Goal: Task Accomplishment & Management: Use online tool/utility

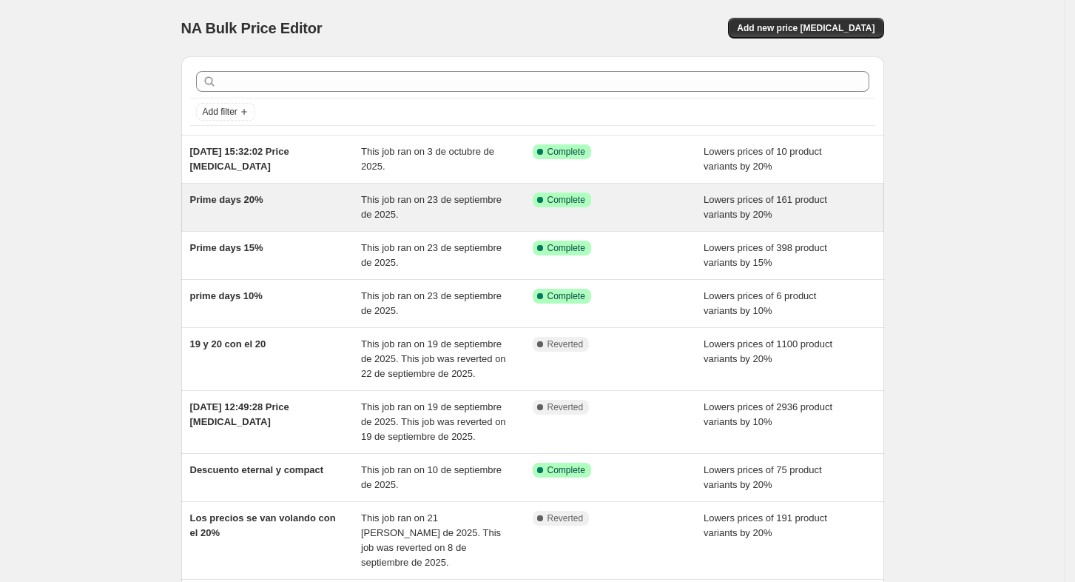
click at [663, 210] on div "Success Complete Complete" at bounding box center [619, 207] width 172 height 30
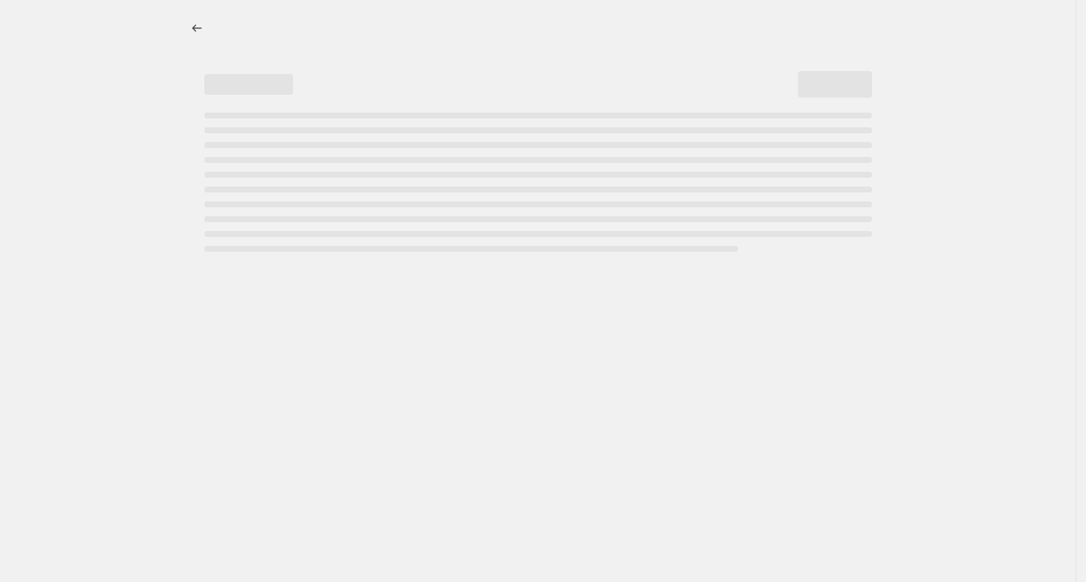
select select "percentage"
select select "collection"
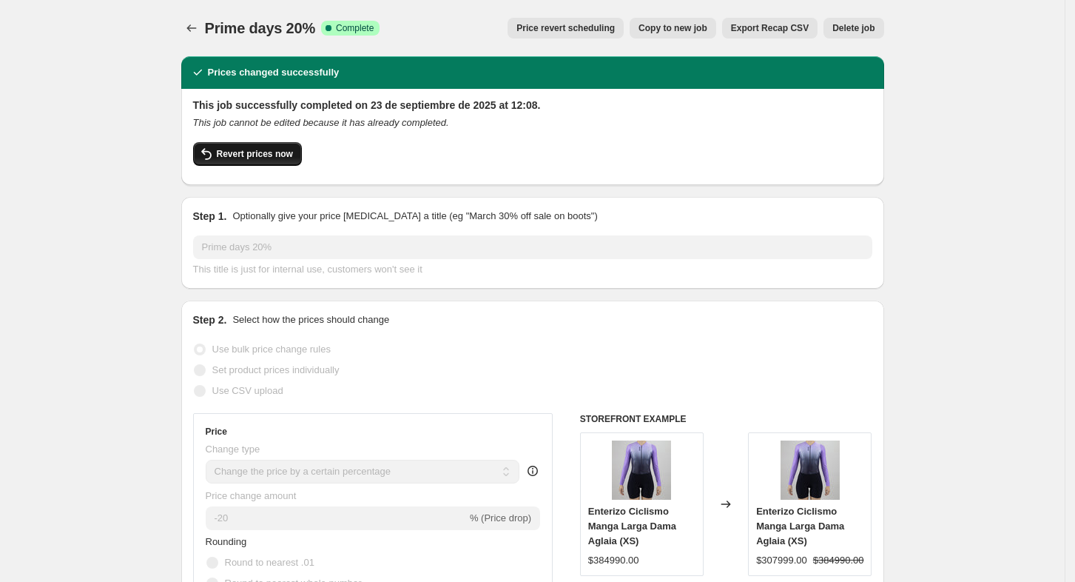
click at [243, 157] on span "Revert prices now" at bounding box center [255, 154] width 76 height 12
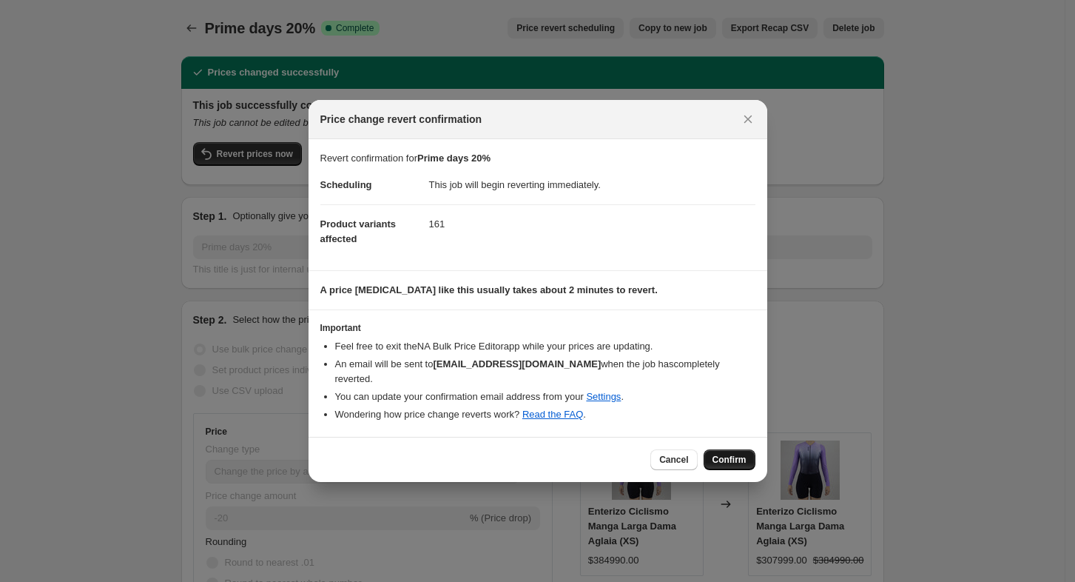
click at [722, 454] on span "Confirm" at bounding box center [730, 460] width 34 height 12
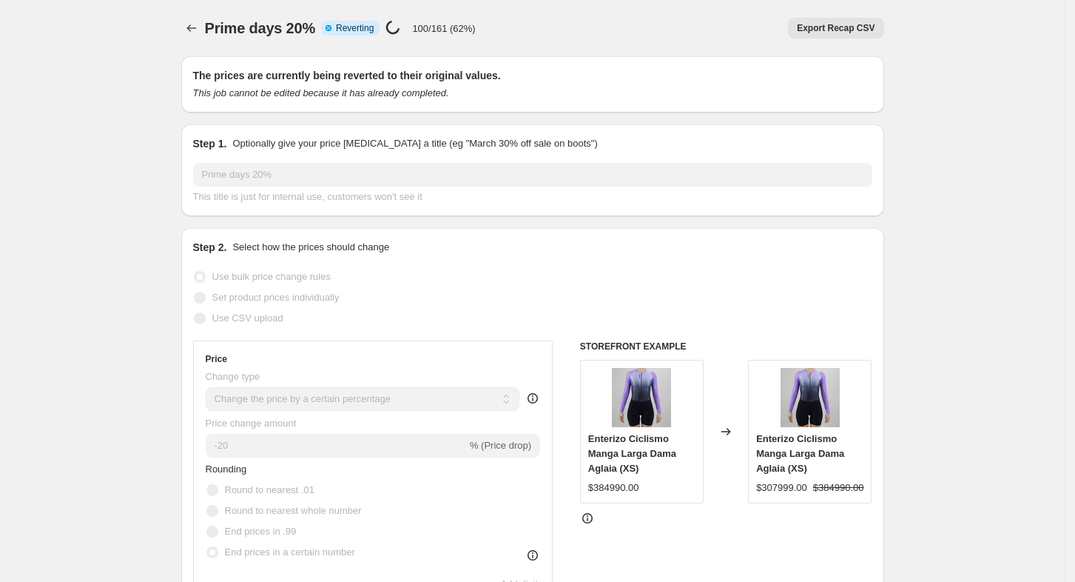
select select "percentage"
select select "collection"
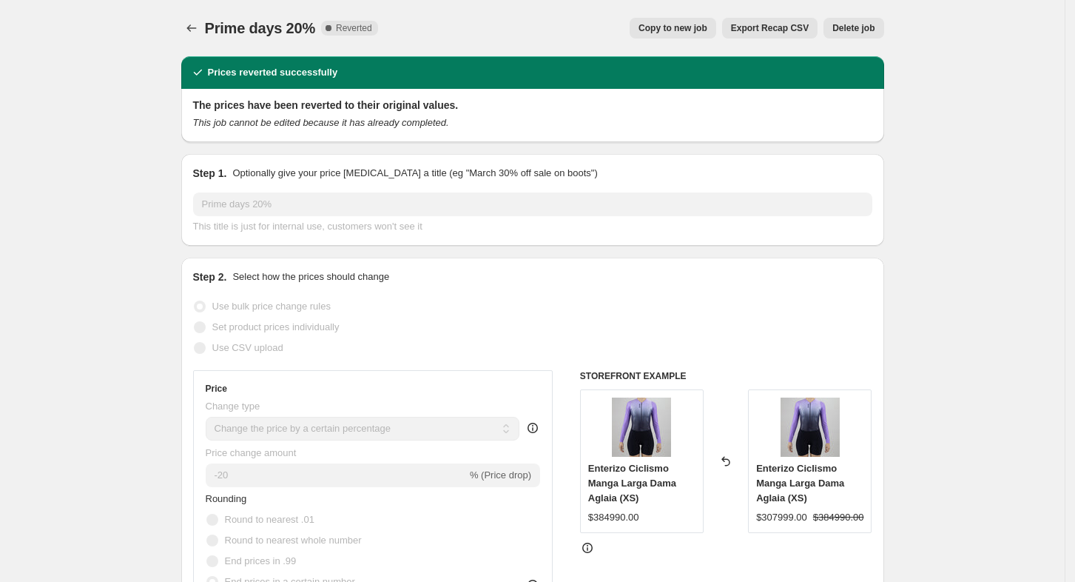
click at [192, 44] on div "Prime days 20%. This page is ready Prime days 20% Complete Reverted Copy to new…" at bounding box center [532, 28] width 703 height 56
click at [195, 30] on icon "Price change jobs" at bounding box center [191, 28] width 15 height 15
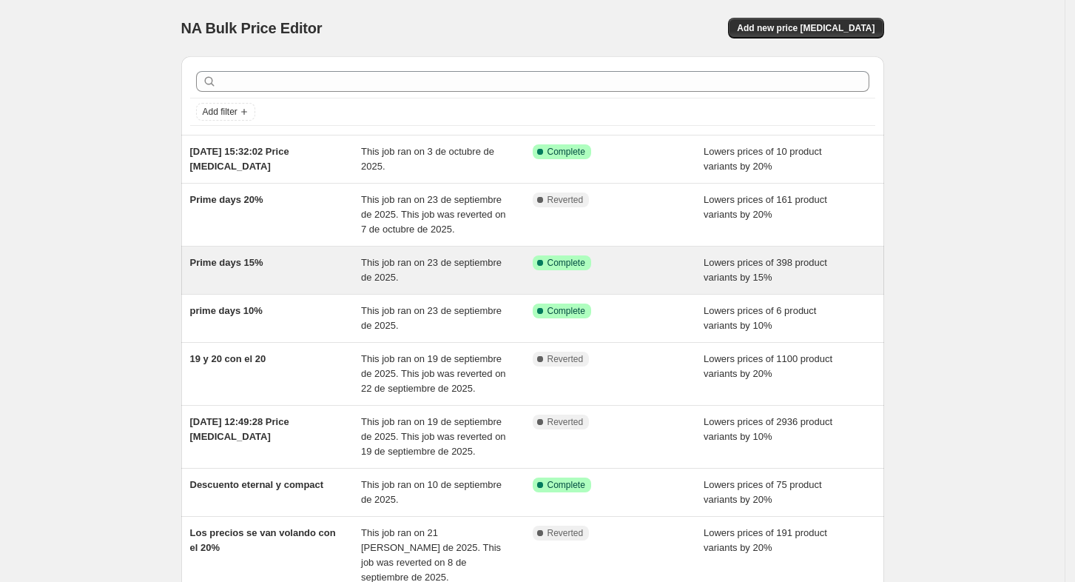
click at [300, 266] on div "Prime days 15%" at bounding box center [276, 270] width 172 height 30
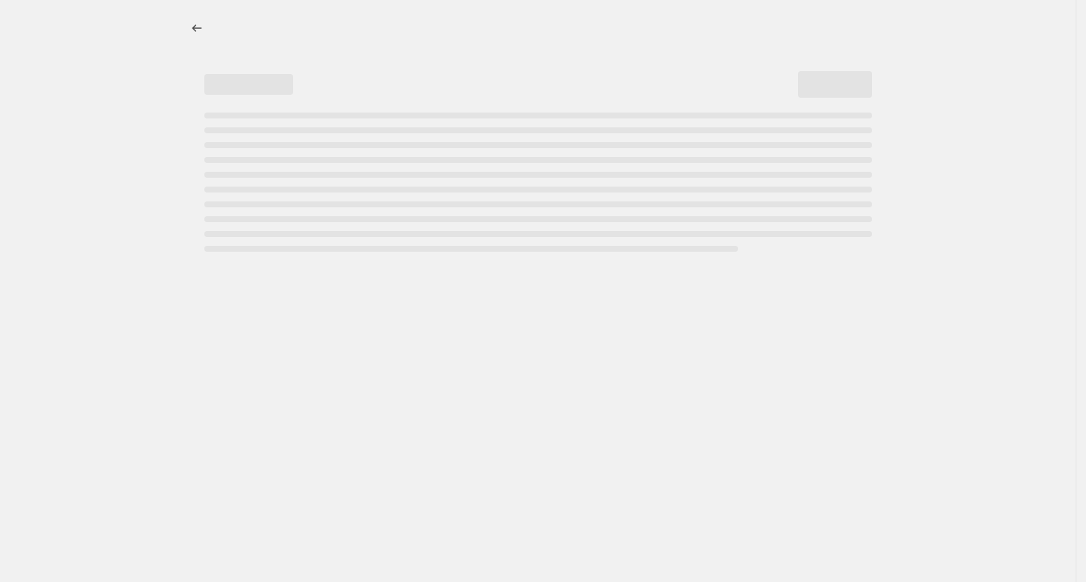
select select "percentage"
select select "collection"
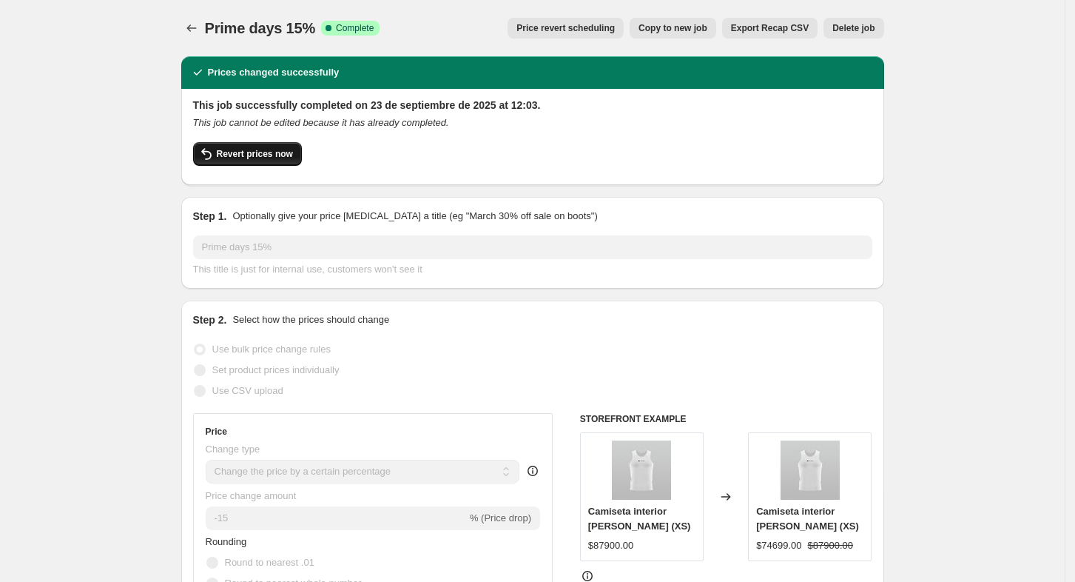
click at [270, 146] on button "Revert prices now" at bounding box center [247, 154] width 109 height 24
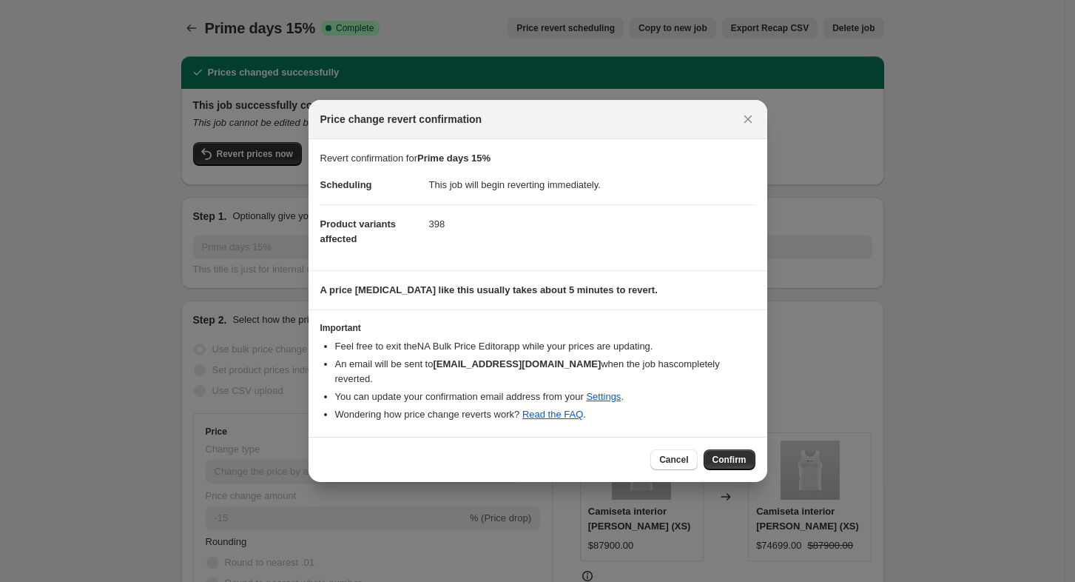
click at [722, 454] on span "Confirm" at bounding box center [730, 460] width 34 height 12
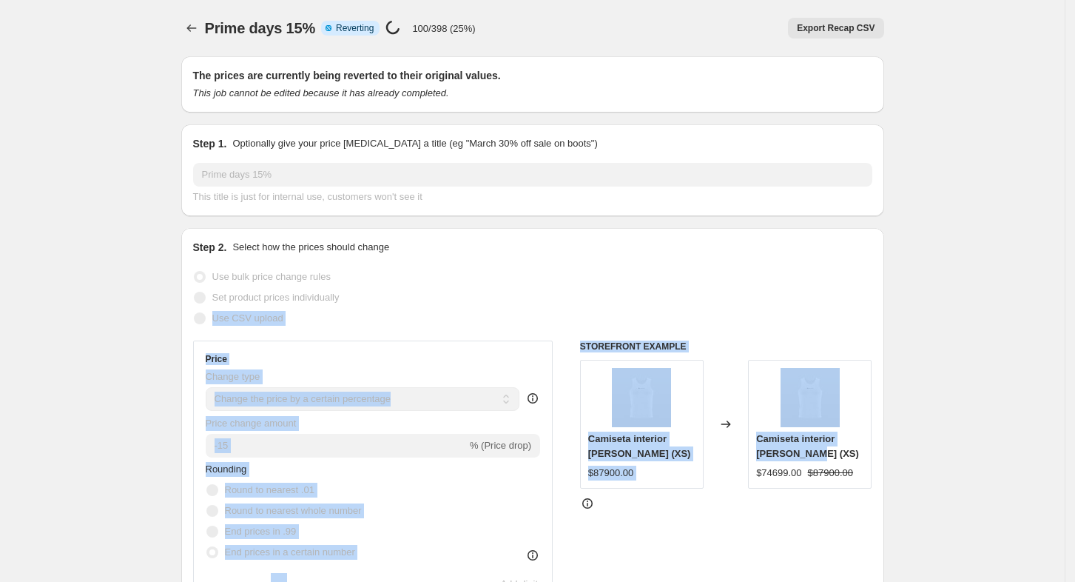
drag, startPoint x: 965, startPoint y: 448, endPoint x: 983, endPoint y: 300, distance: 149.8
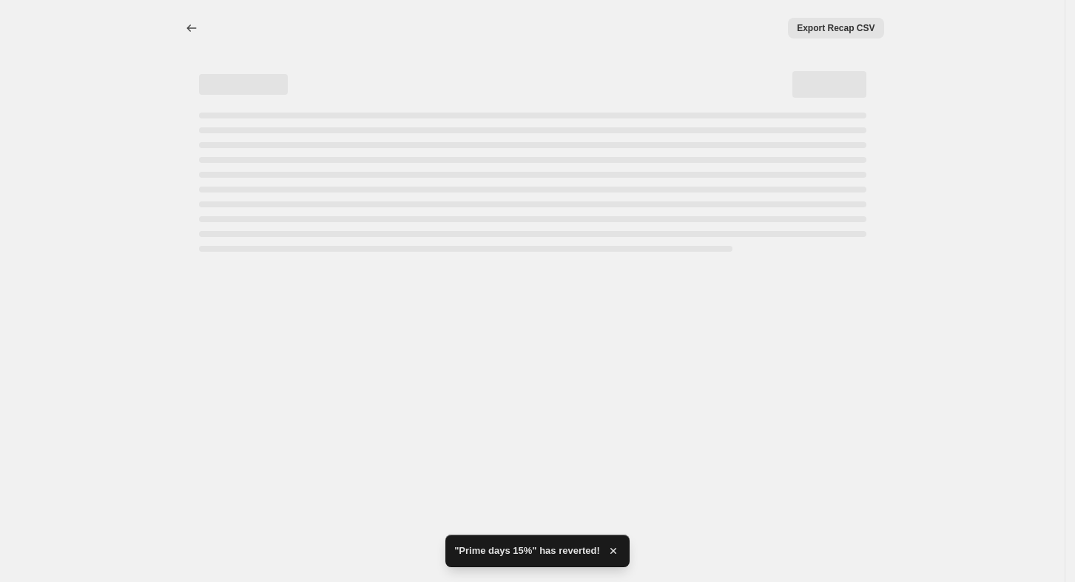
select select "percentage"
select select "collection"
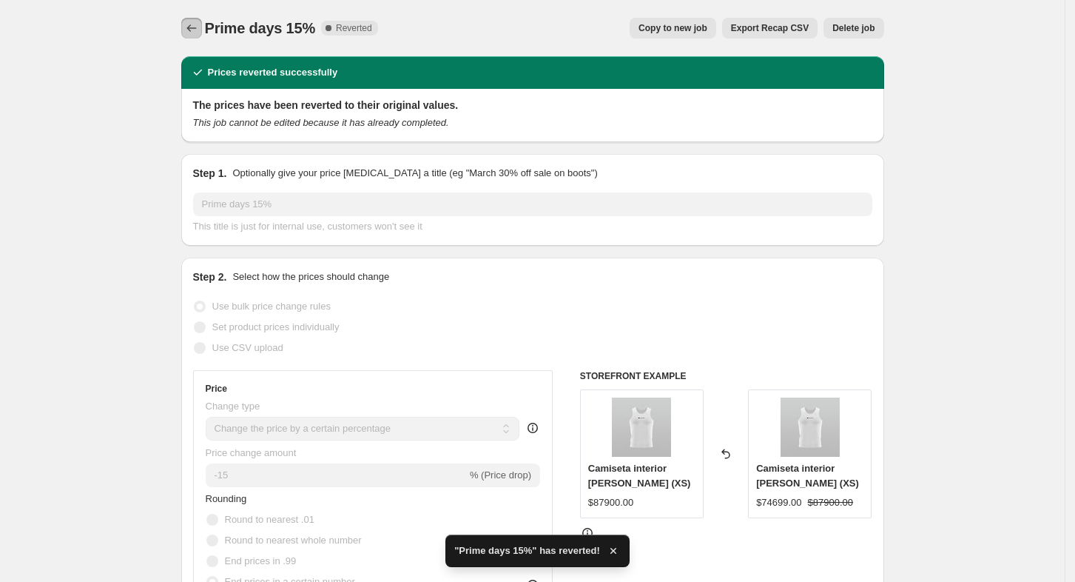
click at [193, 28] on icon "Price change jobs" at bounding box center [192, 27] width 10 height 7
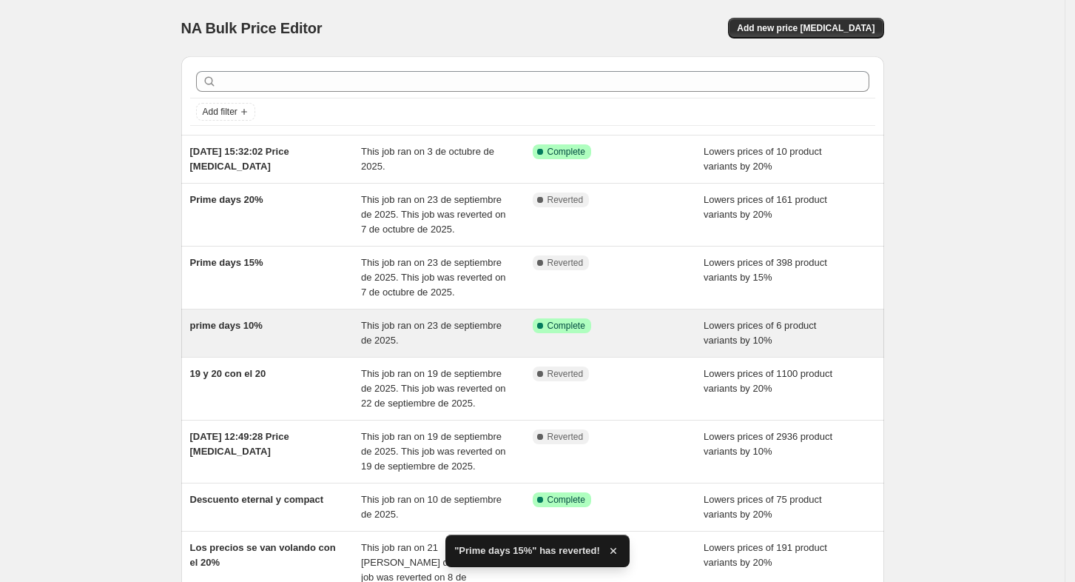
click at [663, 329] on div "Success Complete Complete" at bounding box center [607, 325] width 149 height 15
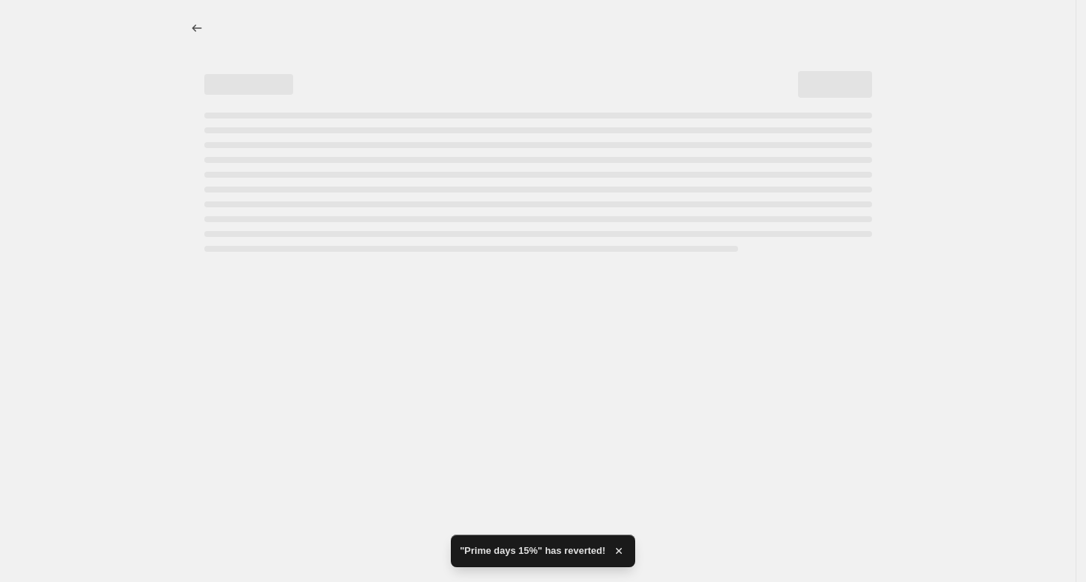
select select "percentage"
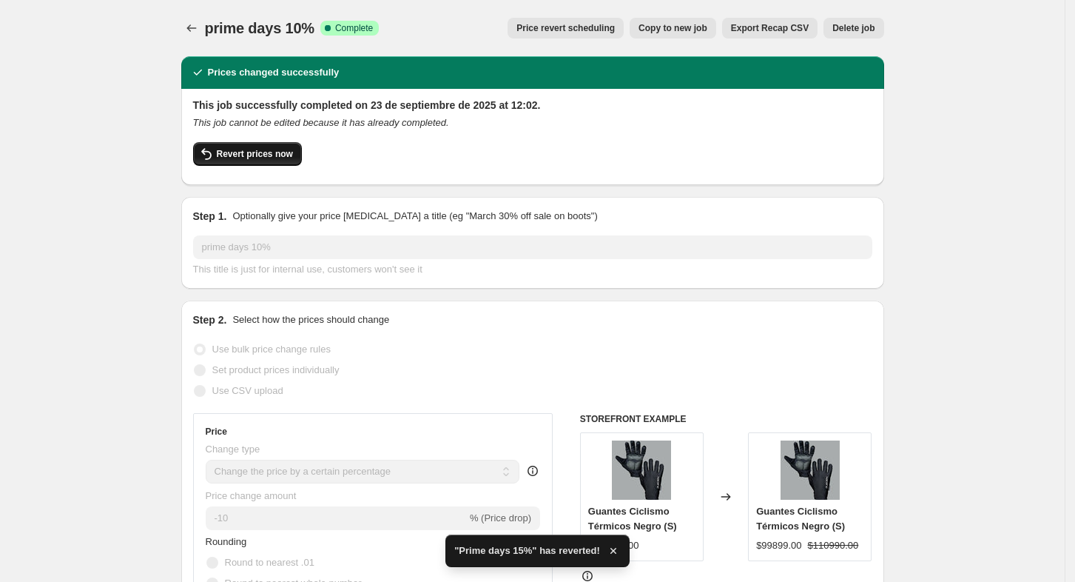
click at [264, 155] on span "Revert prices now" at bounding box center [255, 154] width 76 height 12
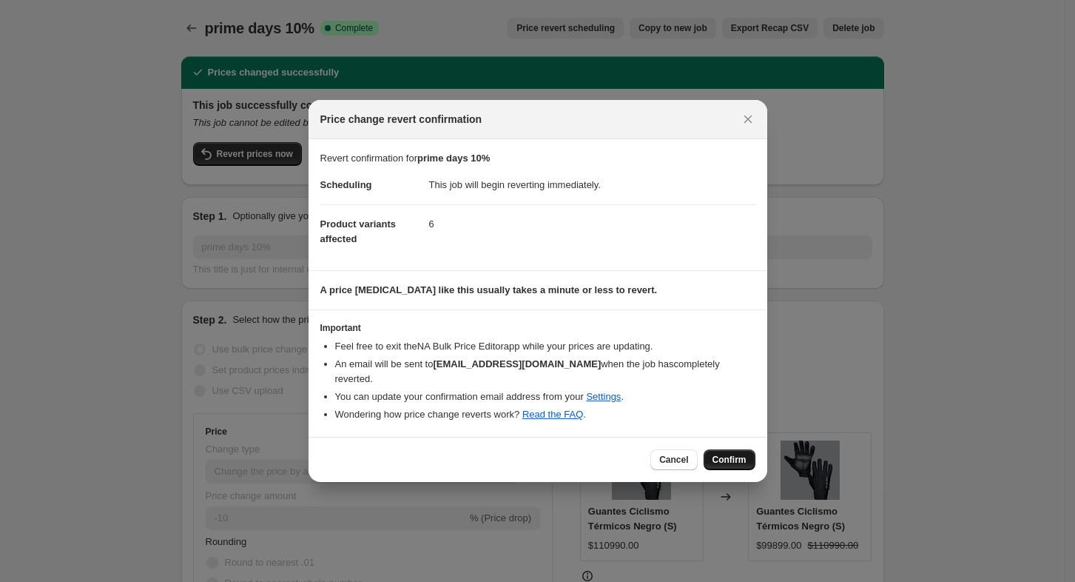
click at [733, 454] on span "Confirm" at bounding box center [730, 460] width 34 height 12
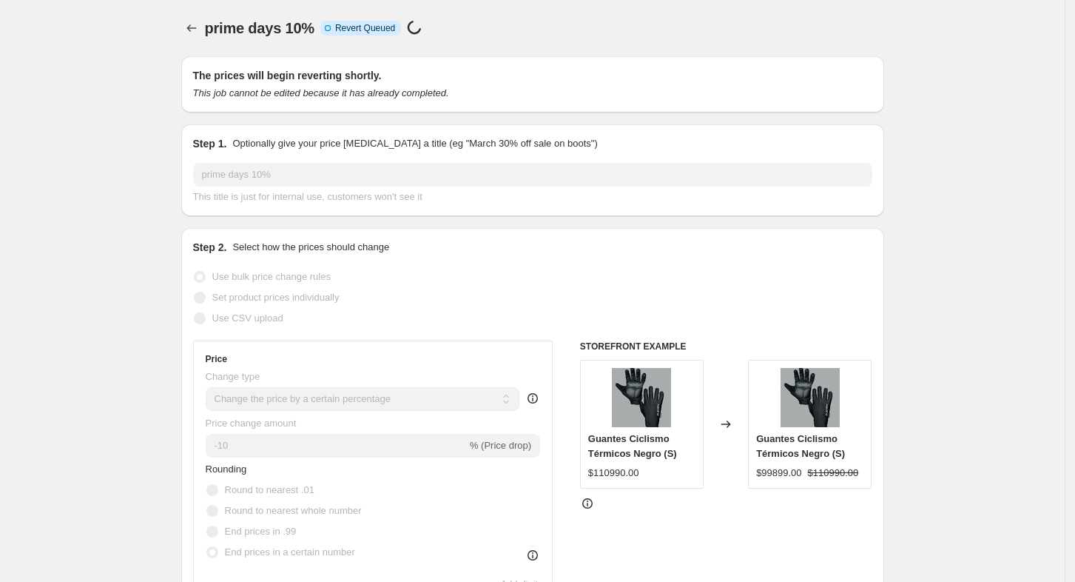
select select "percentage"
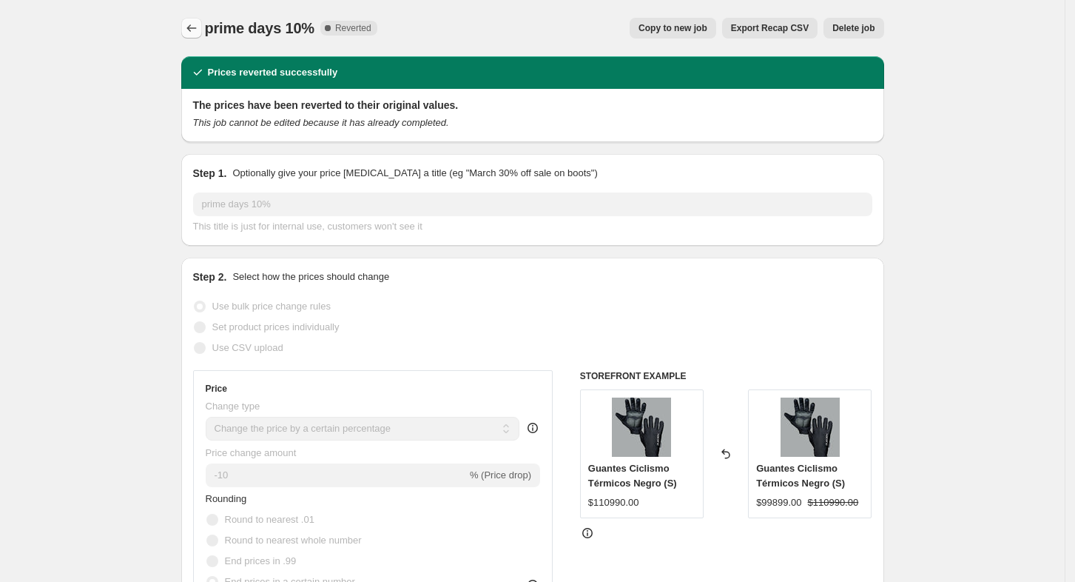
click at [193, 27] on icon "Price change jobs" at bounding box center [191, 28] width 15 height 15
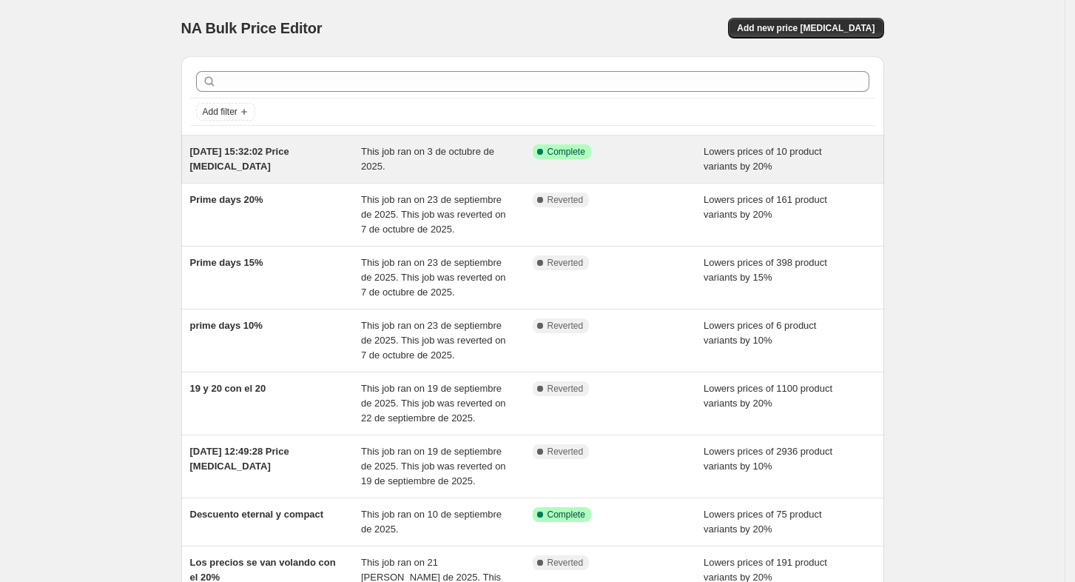
click at [320, 161] on div "3 oct 2025, 15:32:02 Price change job" at bounding box center [276, 159] width 172 height 30
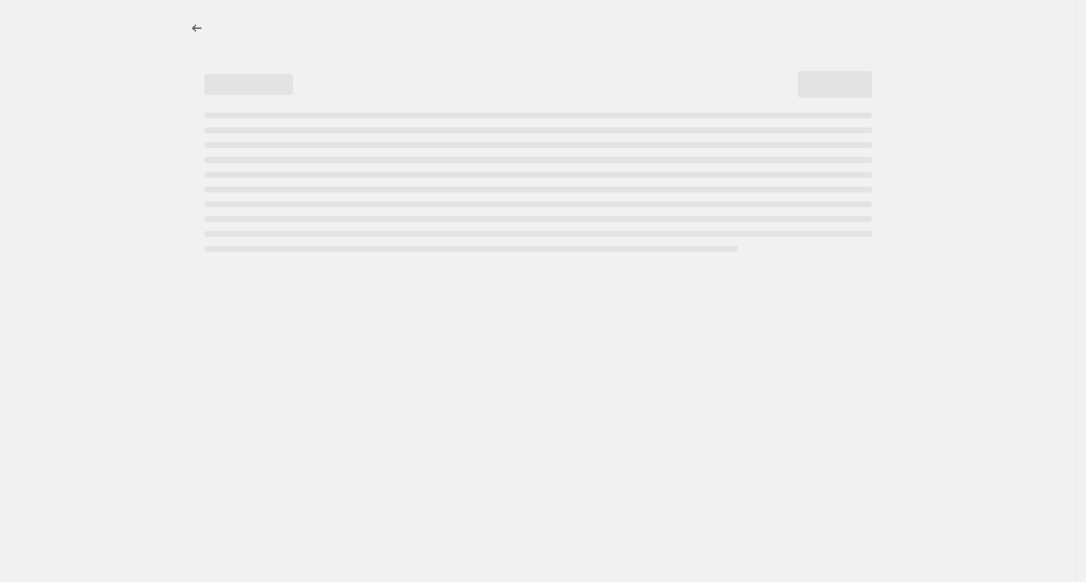
select select "percentage"
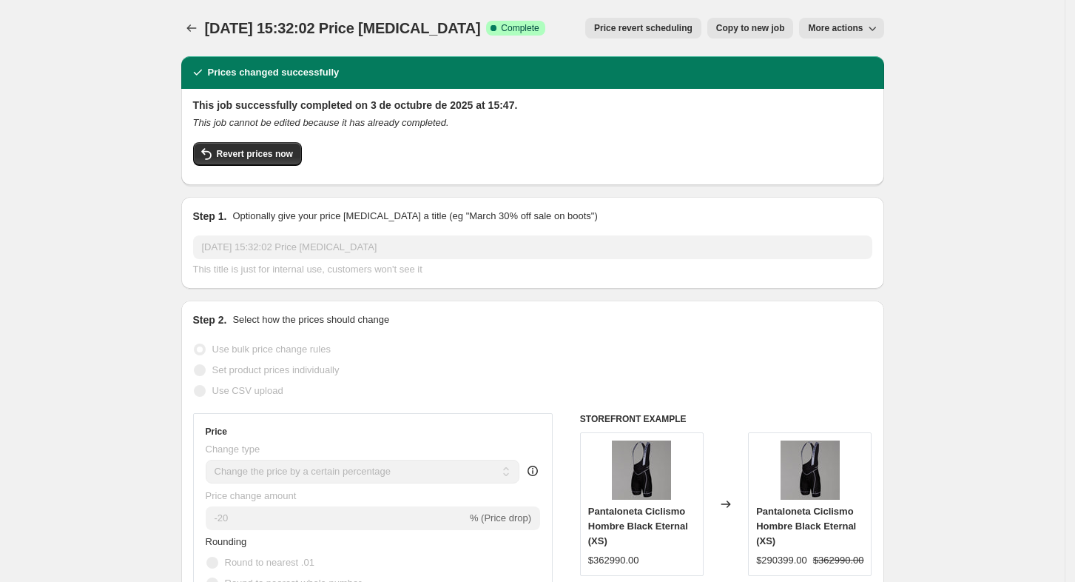
click at [870, 18] on button "More actions" at bounding box center [841, 28] width 84 height 21
click at [722, 56] on div "Prices changed successfully" at bounding box center [532, 72] width 703 height 33
click at [760, 24] on span "Copy to new job" at bounding box center [750, 28] width 69 height 12
select select "percentage"
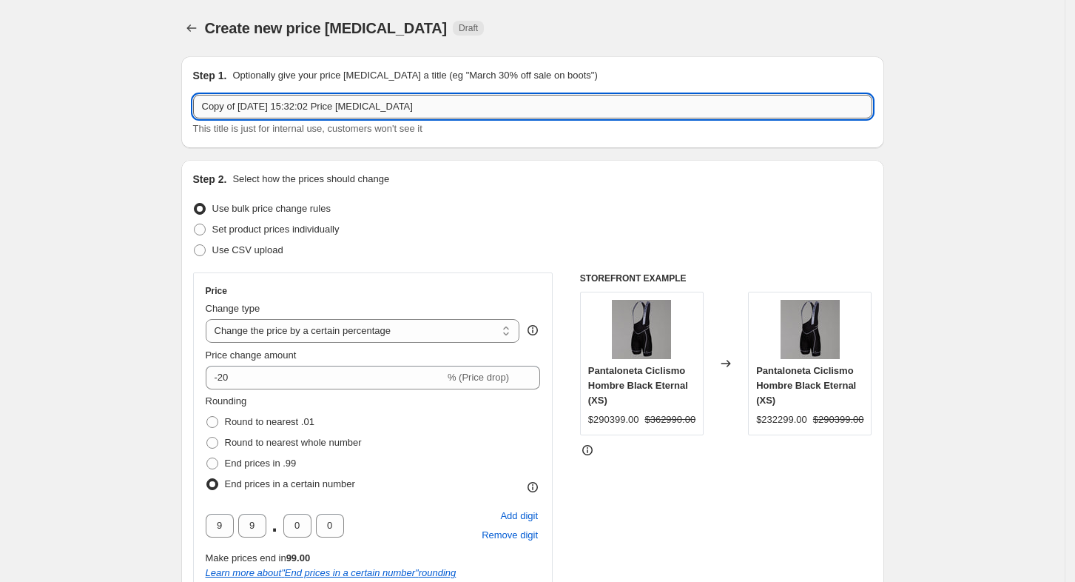
click at [396, 110] on input "Copy of 3 oct 2025, 15:32:02 Price change job" at bounding box center [532, 107] width 679 height 24
type input "sgunda parte - promo la segunda con el 40%"
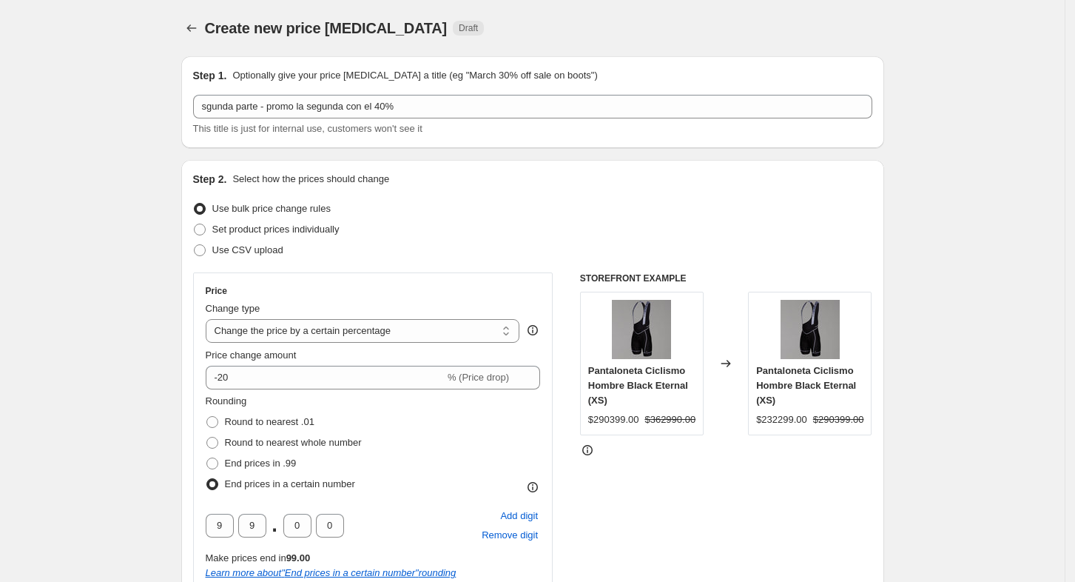
click at [305, 216] on label "Use bulk price change rules" at bounding box center [262, 208] width 138 height 21
click at [195, 204] on input "Use bulk price change rules" at bounding box center [194, 203] width 1 height 1
click at [317, 234] on span "Set product prices individually" at bounding box center [275, 229] width 127 height 11
click at [195, 224] on input "Set product prices individually" at bounding box center [194, 224] width 1 height 1
radio input "true"
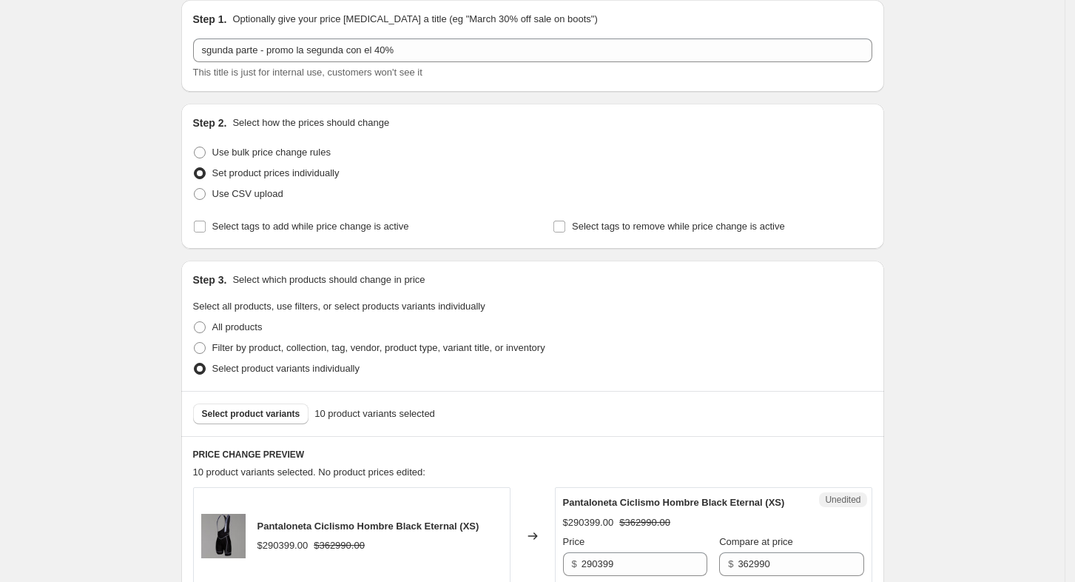
scroll to position [98, 0]
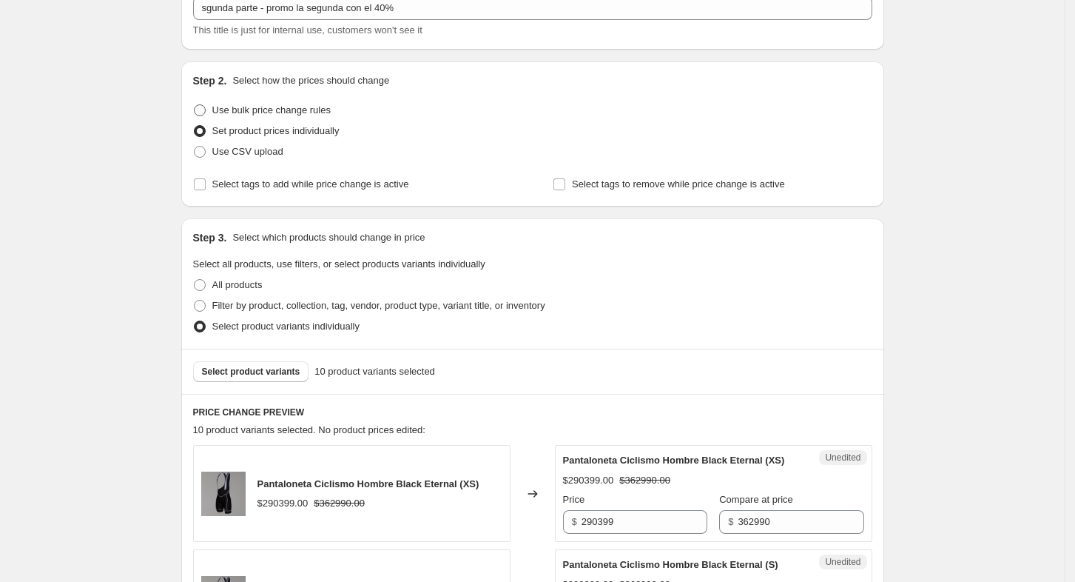
click at [288, 108] on span "Use bulk price change rules" at bounding box center [271, 109] width 118 height 11
click at [195, 105] on input "Use bulk price change rules" at bounding box center [194, 104] width 1 height 1
radio input "true"
select select "percentage"
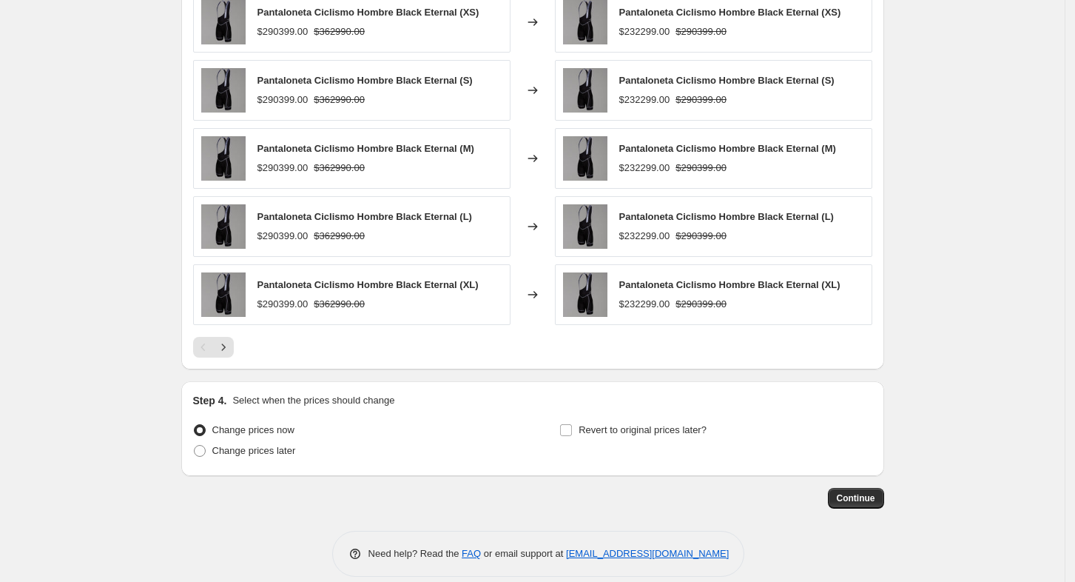
scroll to position [634, 0]
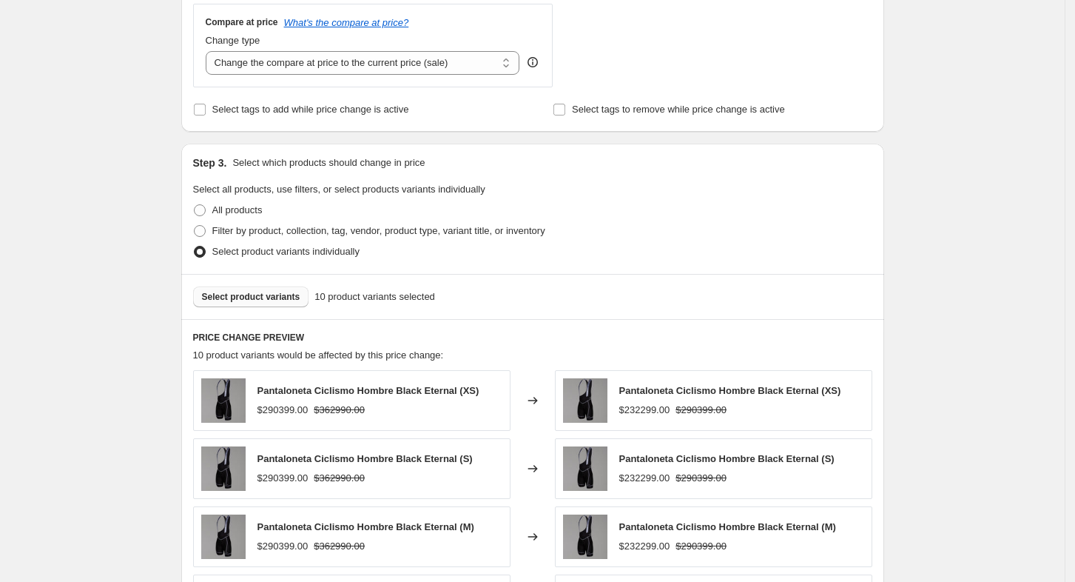
click at [270, 303] on span "Select product variants" at bounding box center [251, 297] width 98 height 12
click at [352, 293] on span "10 product variants selected" at bounding box center [375, 296] width 121 height 15
click at [248, 295] on span "Select product variants" at bounding box center [251, 297] width 98 height 12
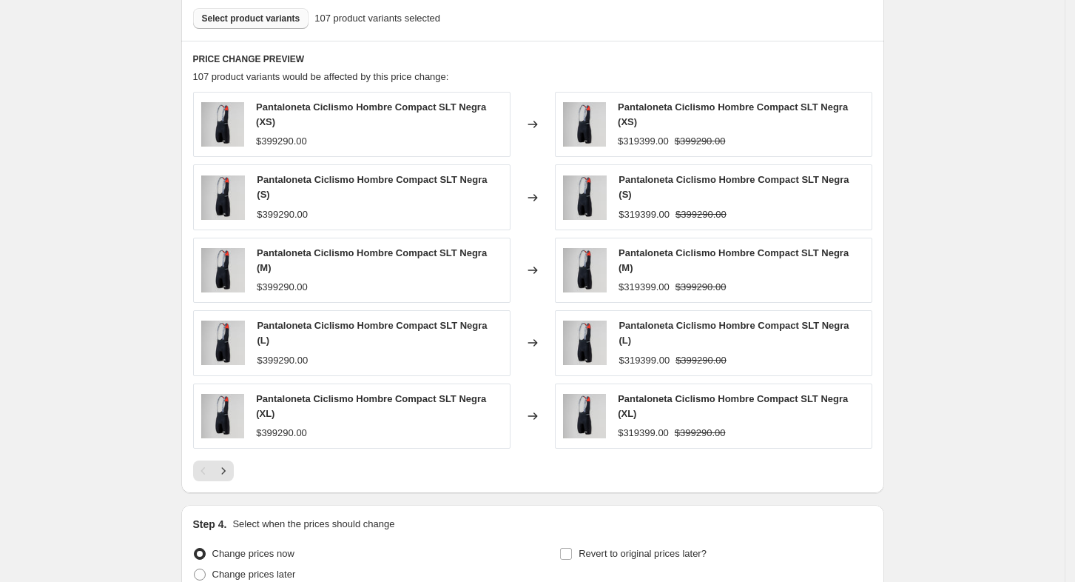
scroll to position [930, 0]
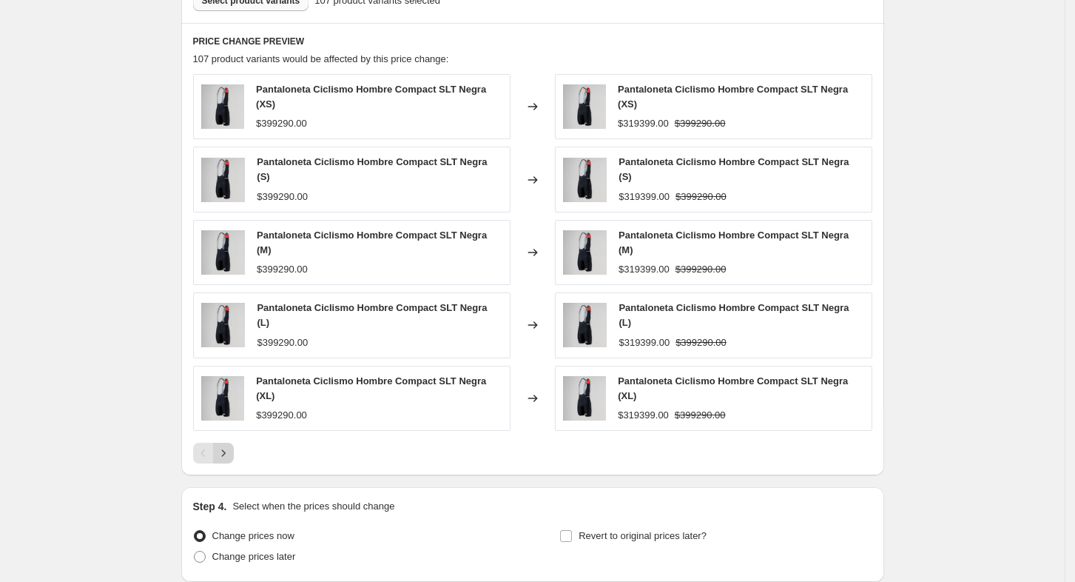
click at [231, 446] on icon "Next" at bounding box center [223, 453] width 15 height 15
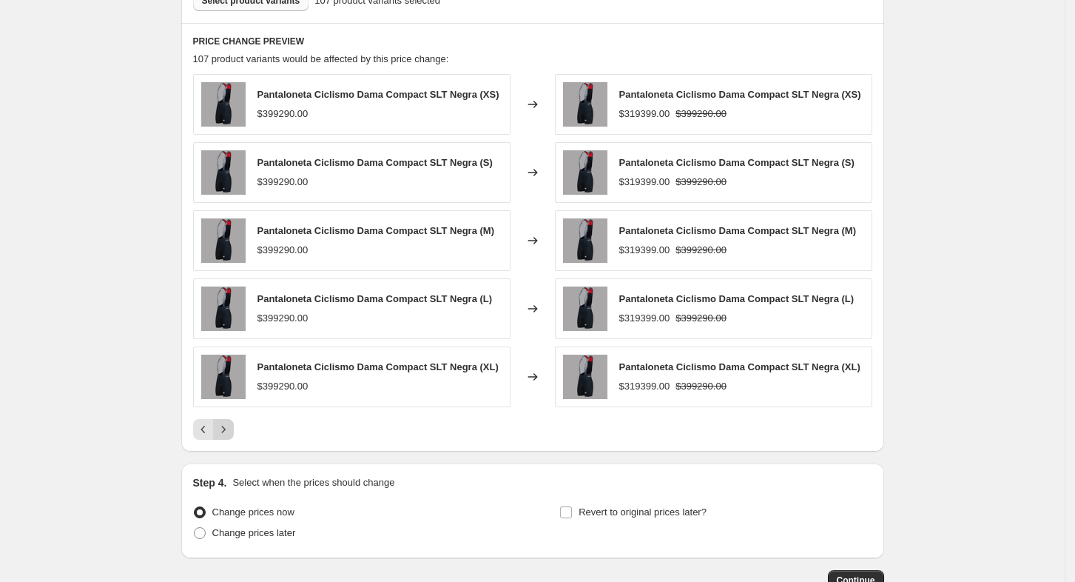
click at [231, 435] on icon "Next" at bounding box center [223, 429] width 15 height 15
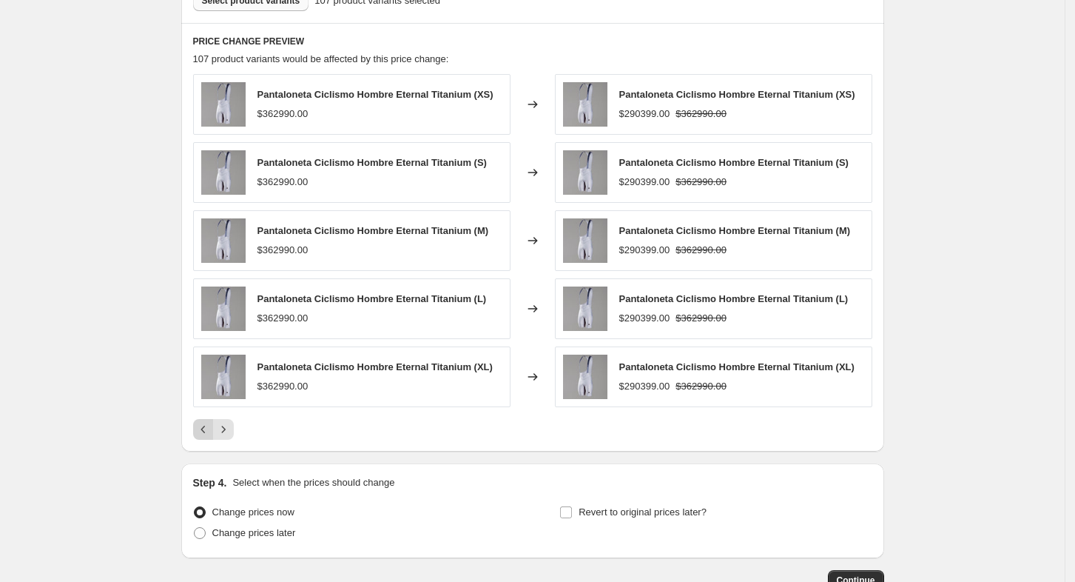
click at [210, 430] on icon "Previous" at bounding box center [203, 429] width 15 height 15
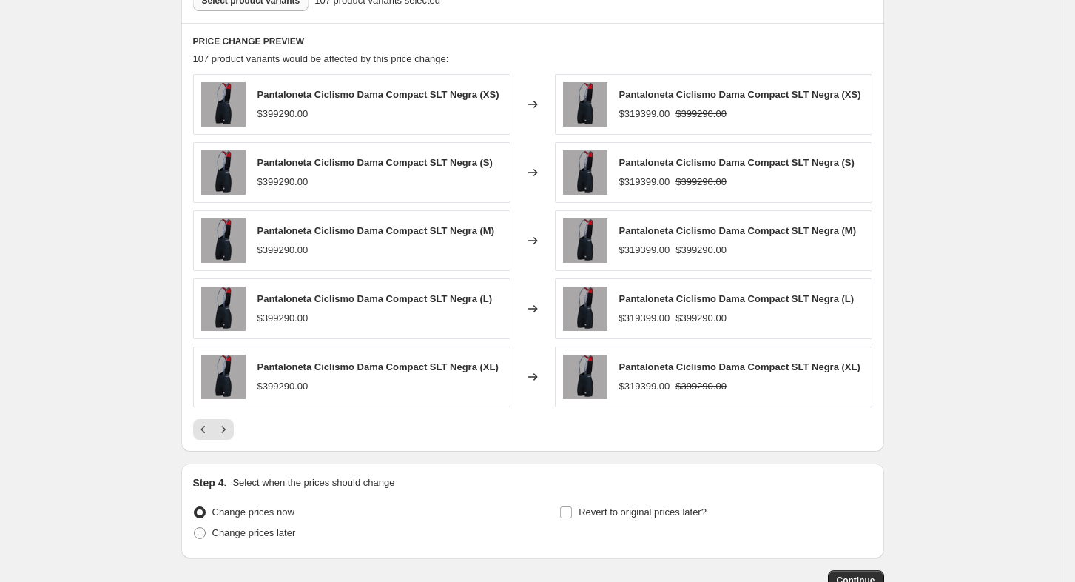
click at [262, 429] on div at bounding box center [532, 429] width 679 height 21
click at [225, 429] on icon "Next" at bounding box center [223, 429] width 4 height 7
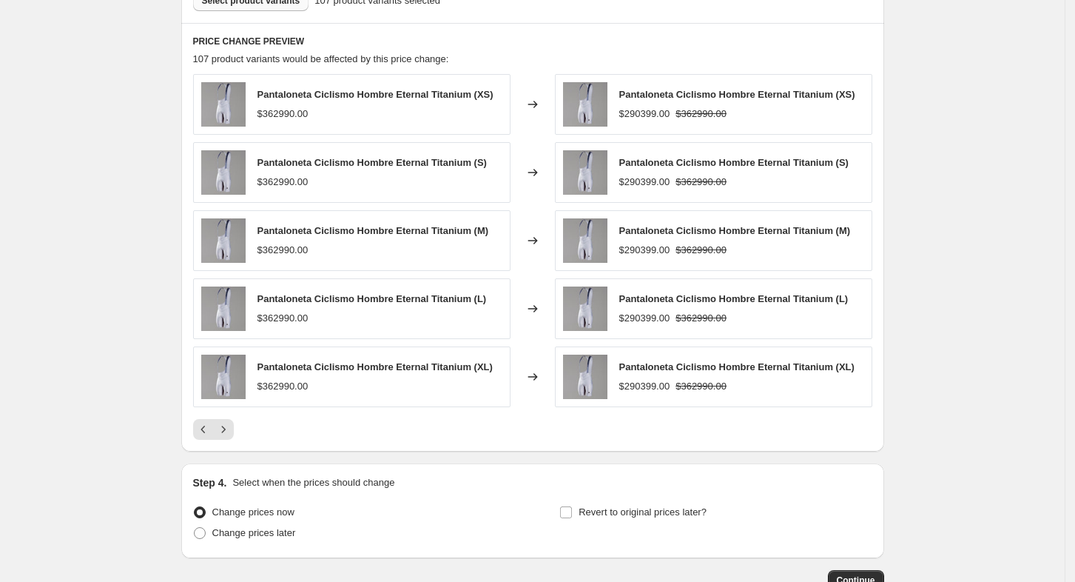
click at [242, 430] on div at bounding box center [532, 429] width 679 height 21
click at [231, 432] on icon "Next" at bounding box center [223, 429] width 15 height 15
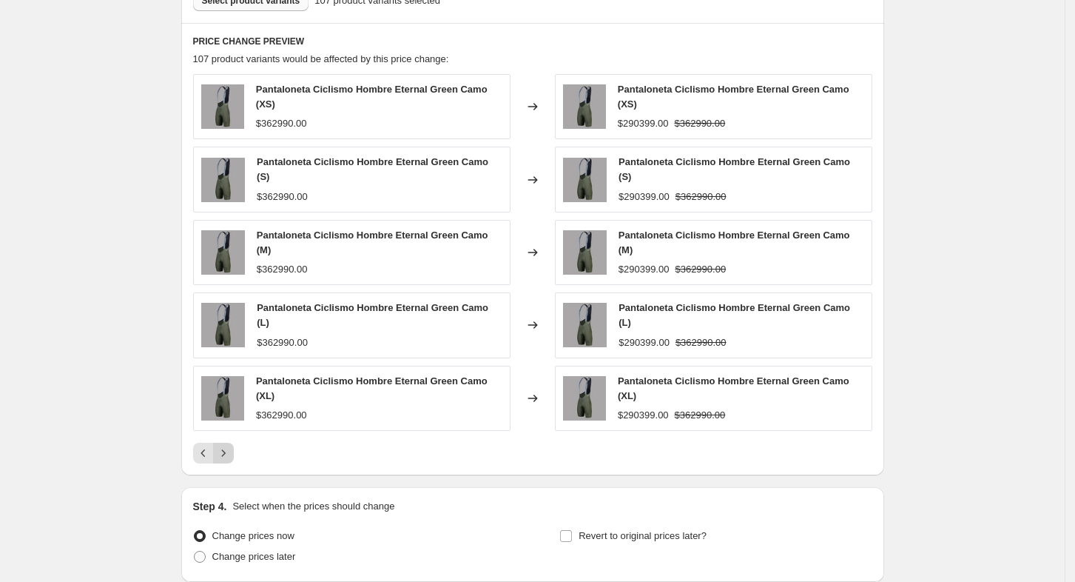
click at [232, 443] on button "Next" at bounding box center [223, 453] width 21 height 21
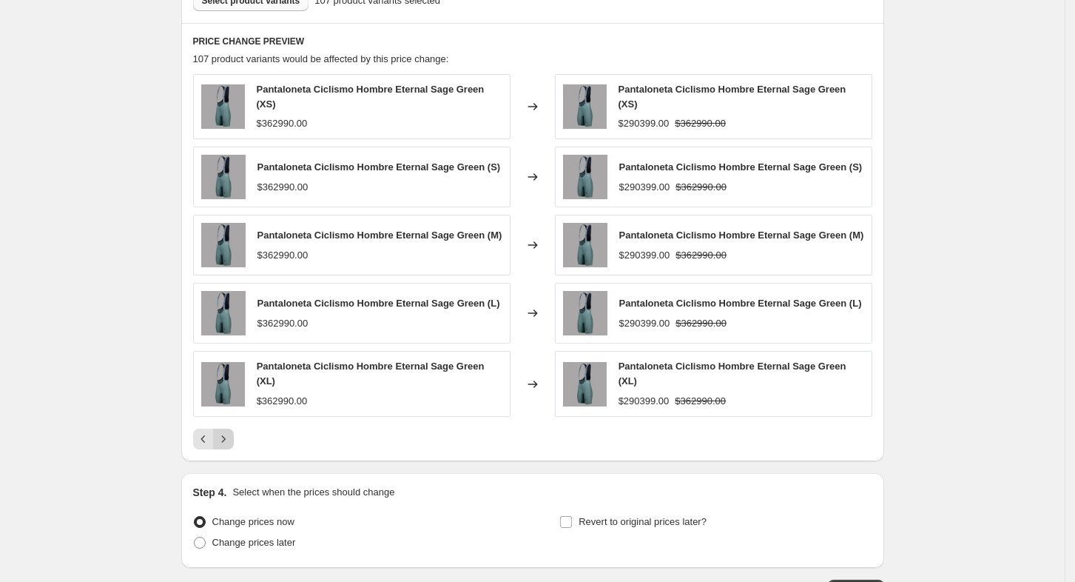
click at [231, 432] on icon "Next" at bounding box center [223, 438] width 15 height 15
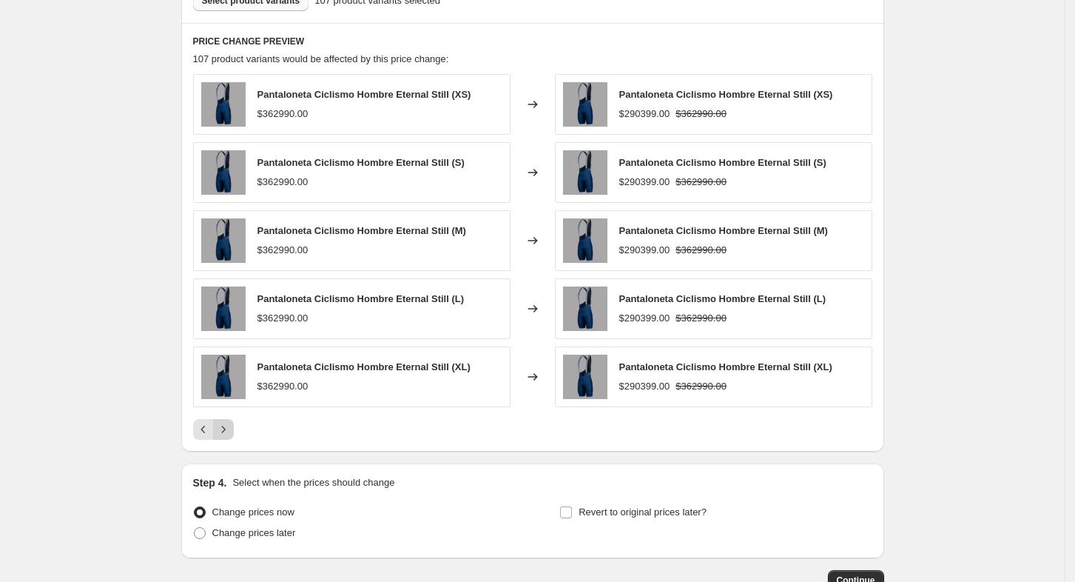
click at [231, 432] on icon "Next" at bounding box center [223, 429] width 15 height 15
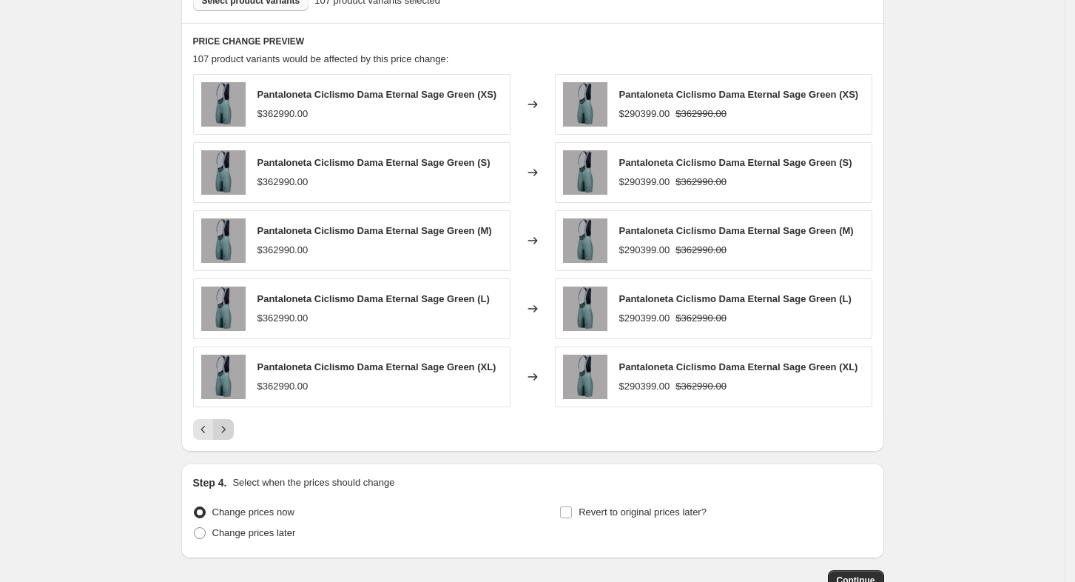
click at [231, 432] on icon "Next" at bounding box center [223, 429] width 15 height 15
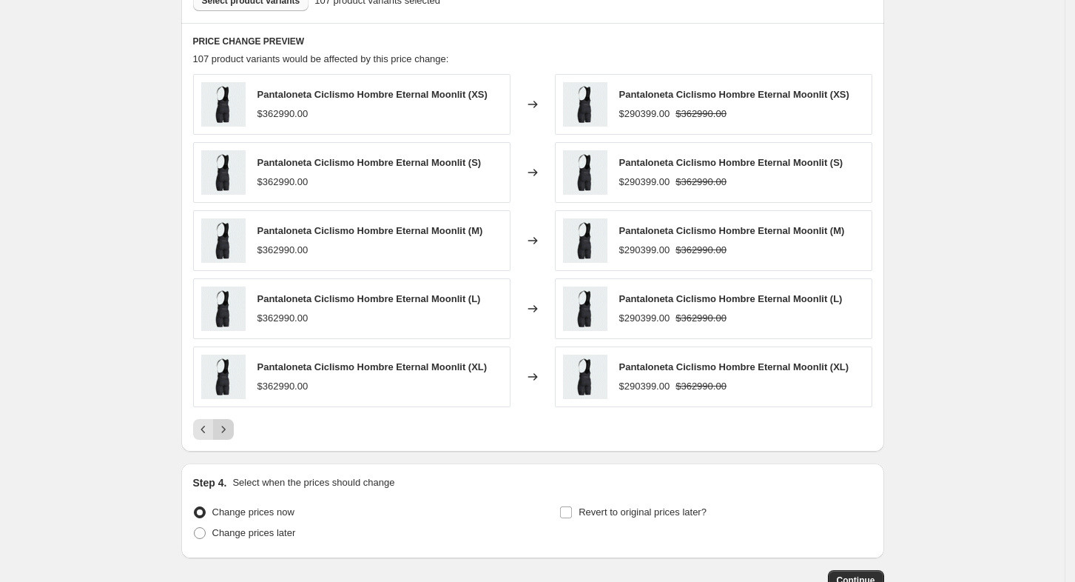
click at [231, 432] on icon "Next" at bounding box center [223, 429] width 15 height 15
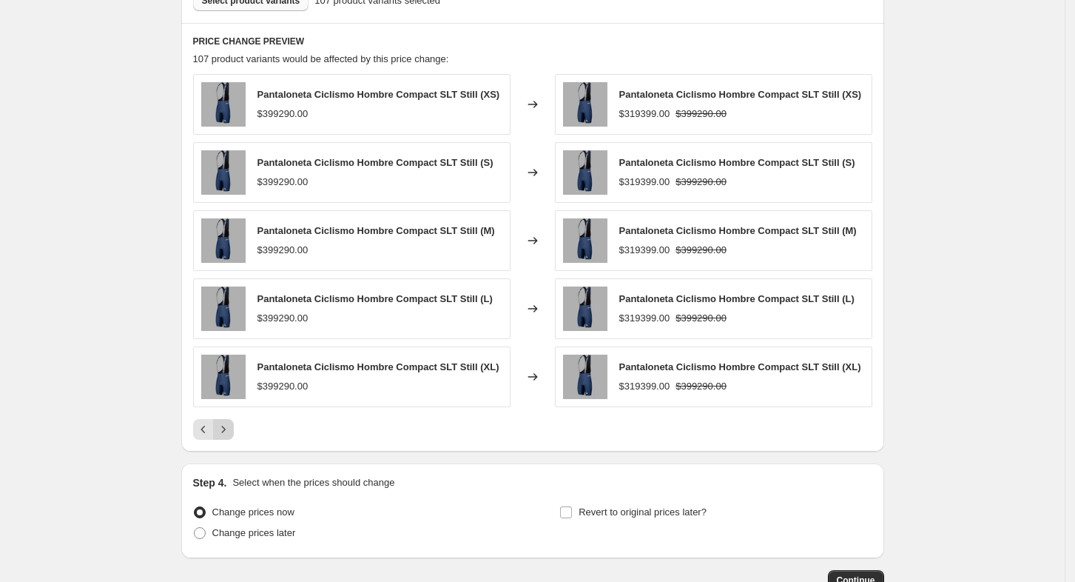
click at [231, 432] on icon "Next" at bounding box center [223, 429] width 15 height 15
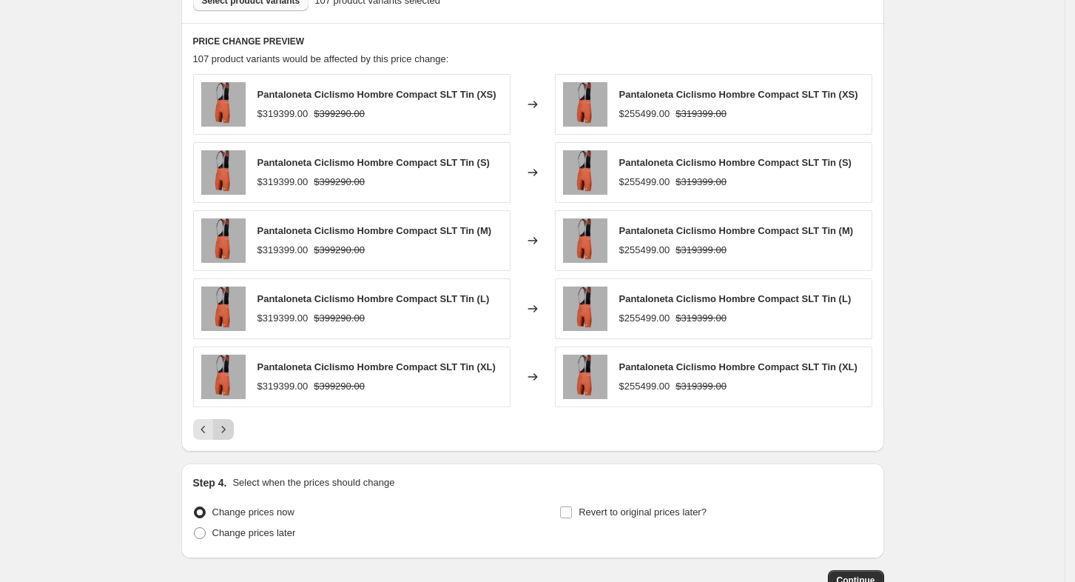
click at [234, 432] on button "Next" at bounding box center [223, 429] width 21 height 21
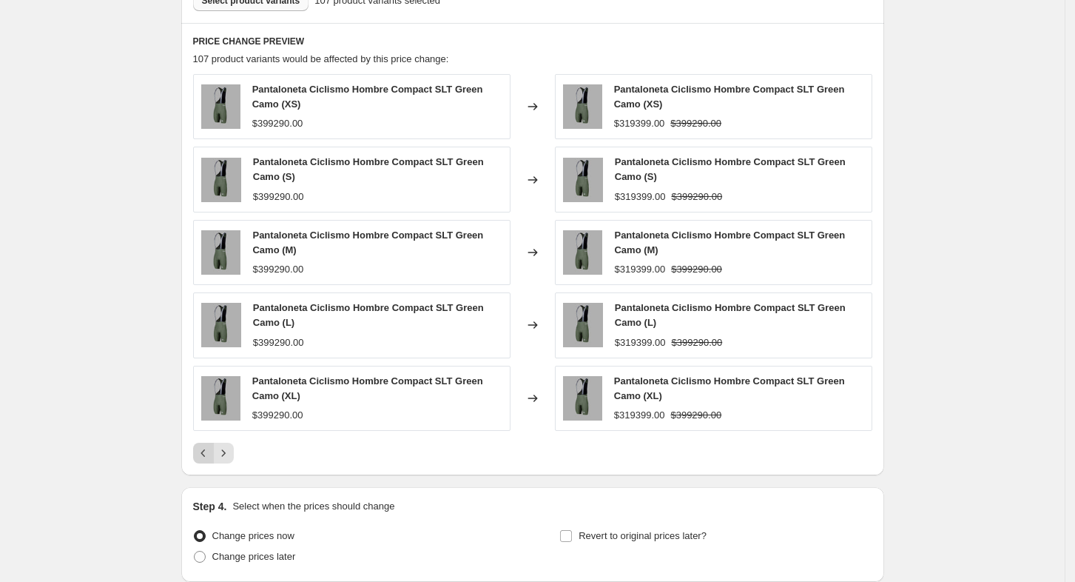
click at [206, 451] on icon "Previous" at bounding box center [203, 453] width 15 height 15
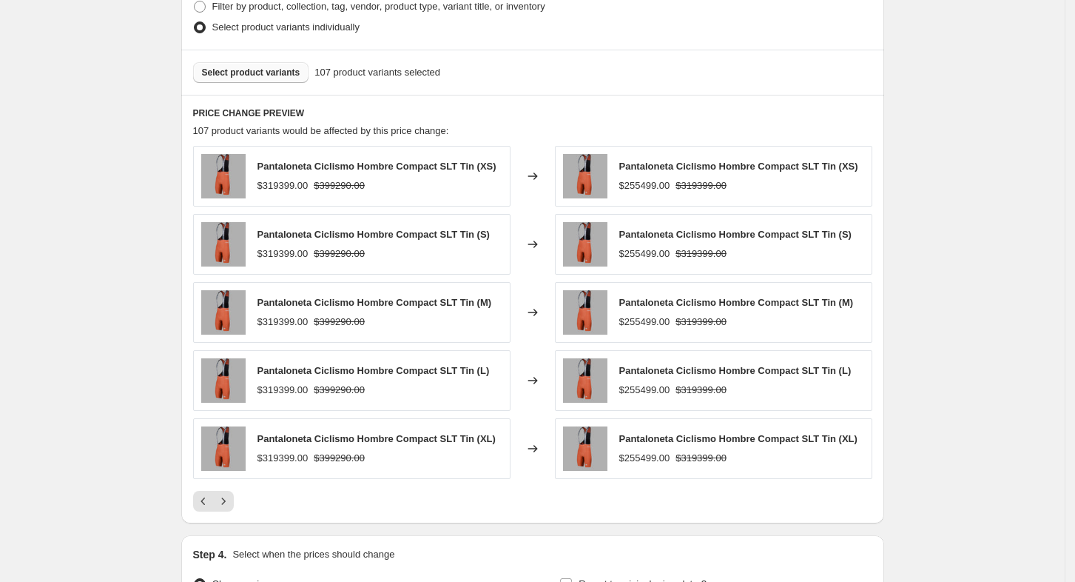
scroll to position [831, 0]
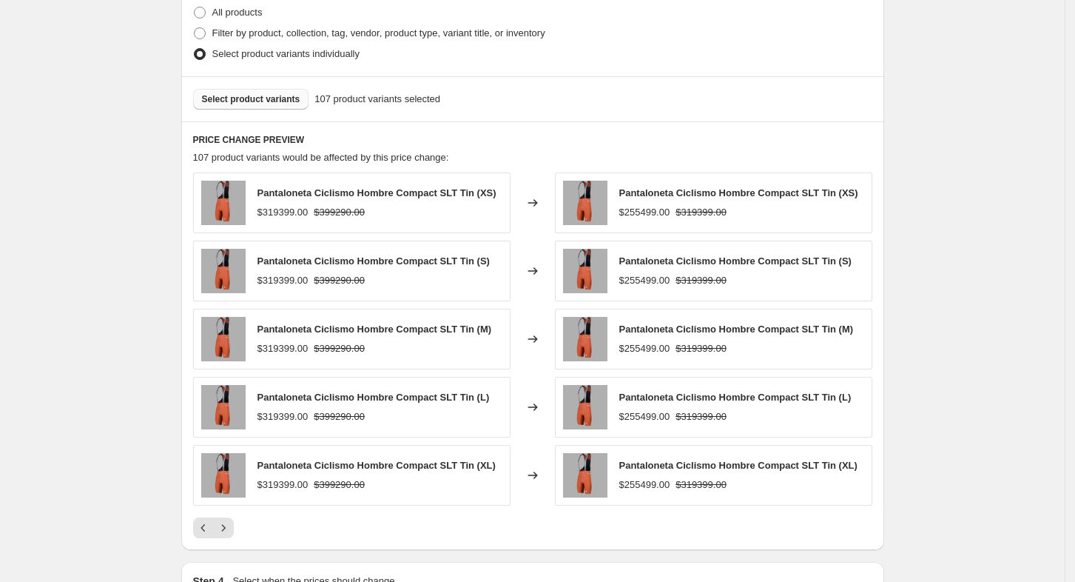
click at [271, 101] on span "Select product variants" at bounding box center [251, 99] width 98 height 12
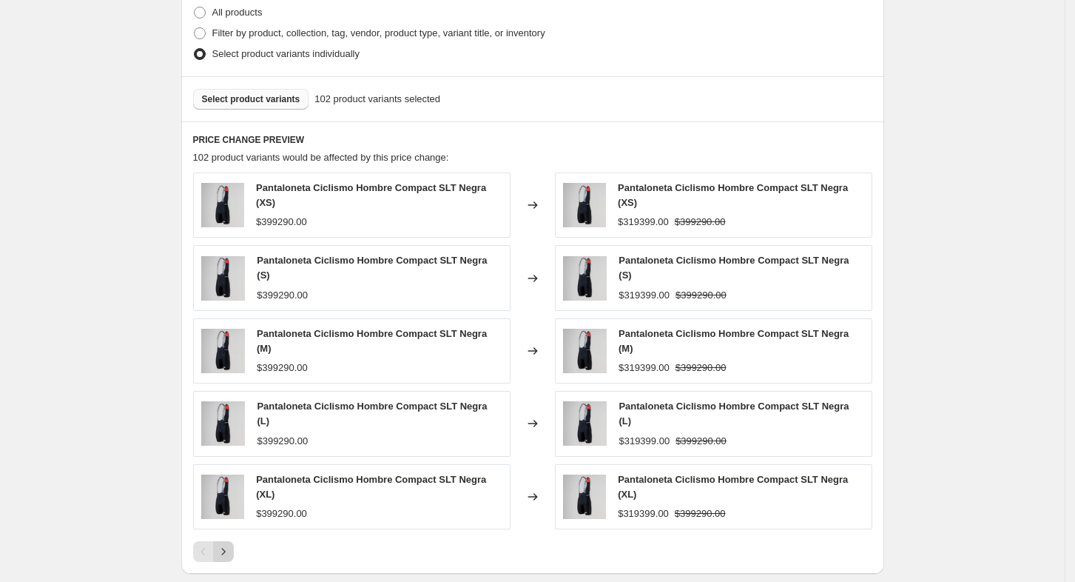
click at [231, 544] on icon "Next" at bounding box center [223, 551] width 15 height 15
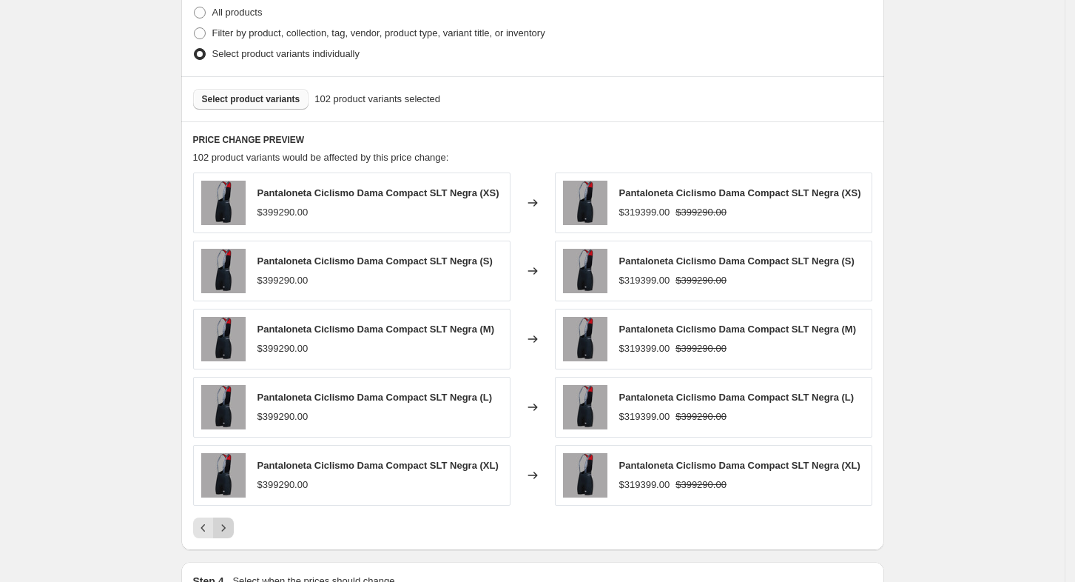
click at [232, 536] on button "Next" at bounding box center [223, 527] width 21 height 21
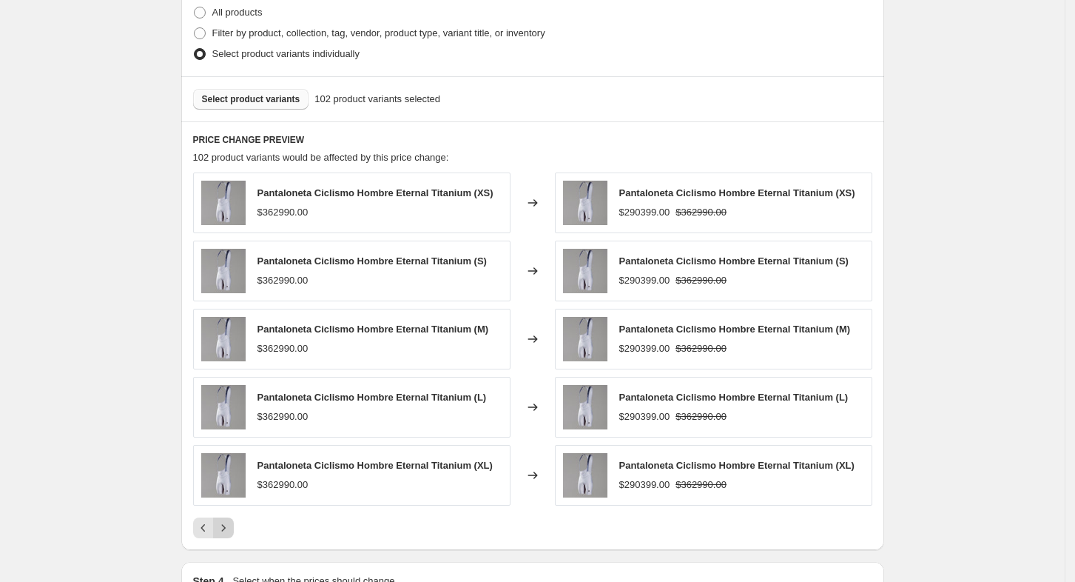
click at [232, 536] on button "Next" at bounding box center [223, 527] width 21 height 21
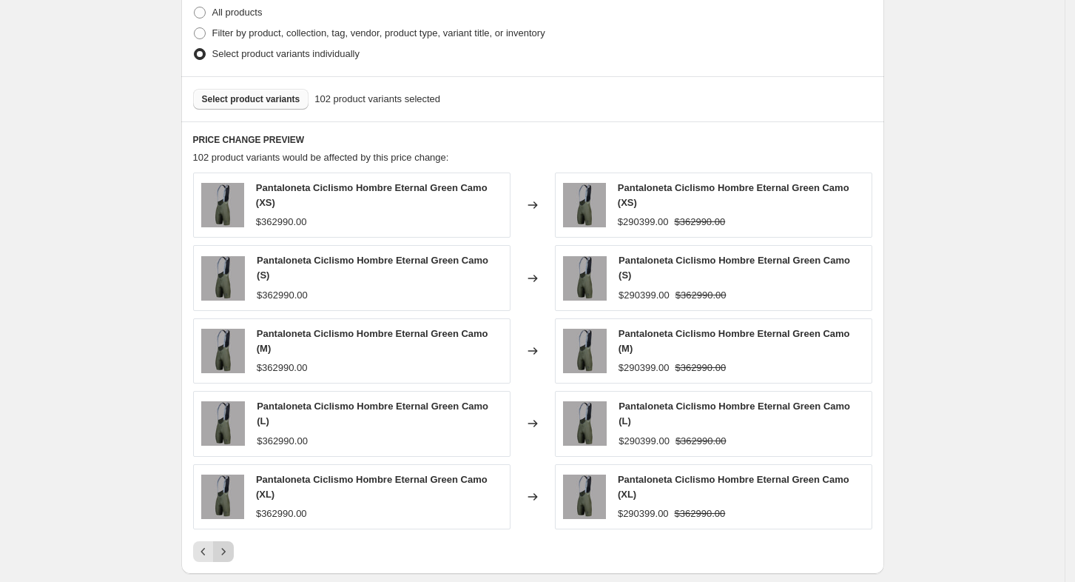
click at [231, 544] on icon "Next" at bounding box center [223, 551] width 15 height 15
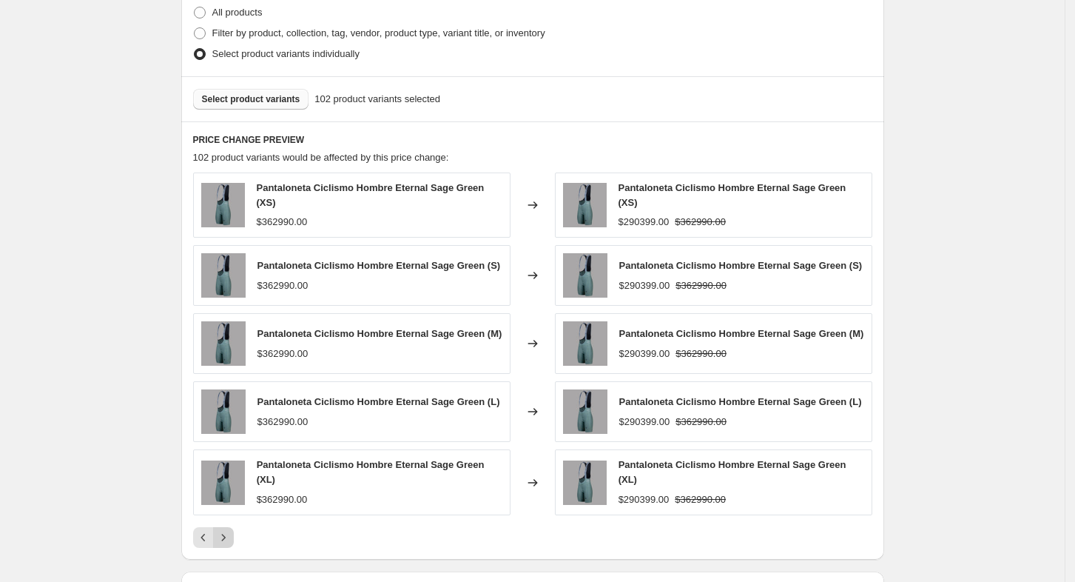
click at [232, 536] on button "Next" at bounding box center [223, 537] width 21 height 21
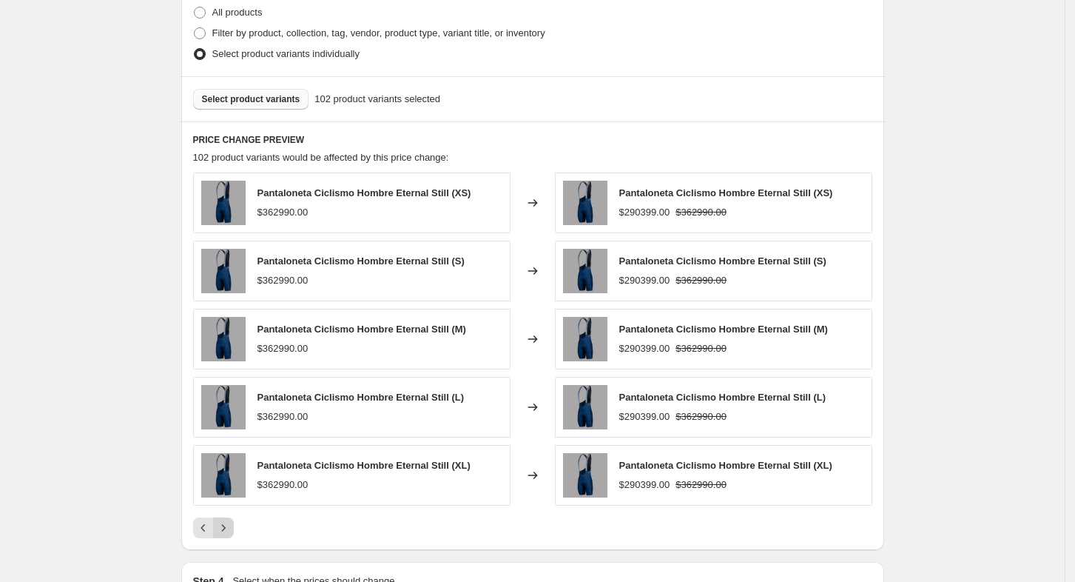
click at [232, 536] on button "Next" at bounding box center [223, 527] width 21 height 21
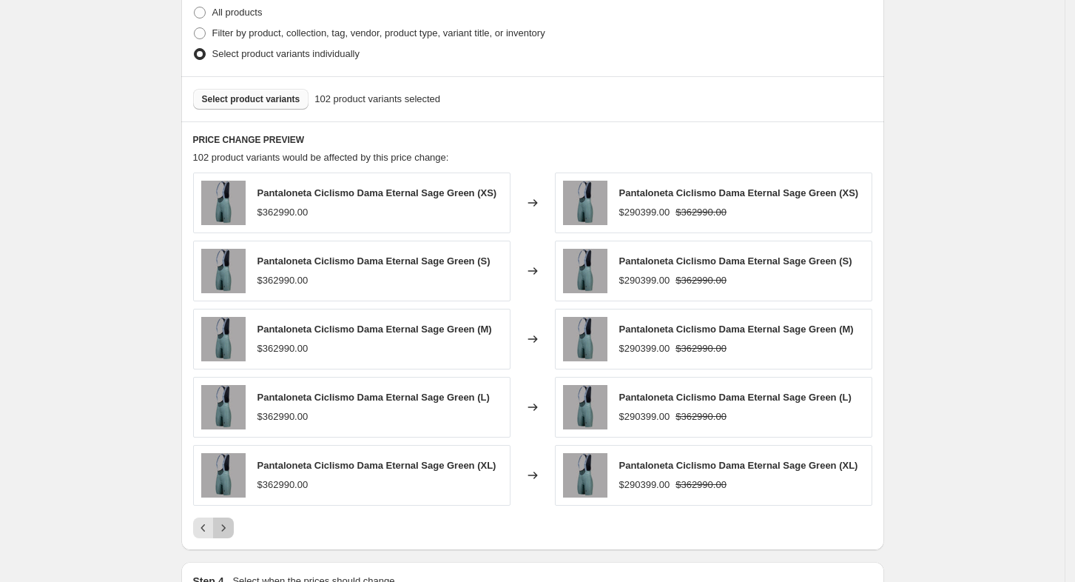
click at [232, 536] on button "Next" at bounding box center [223, 527] width 21 height 21
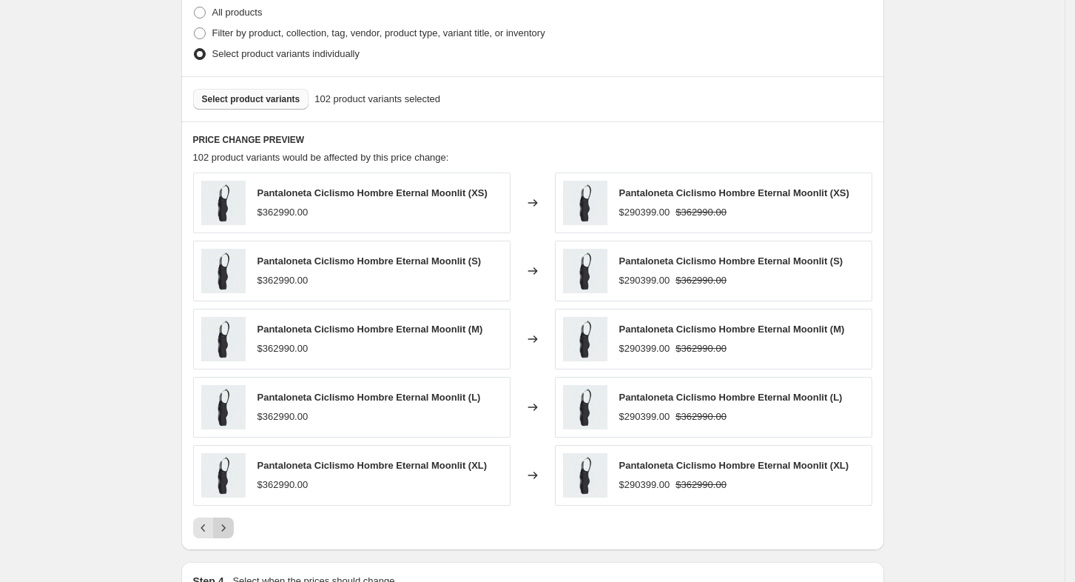
click at [232, 536] on button "Next" at bounding box center [223, 527] width 21 height 21
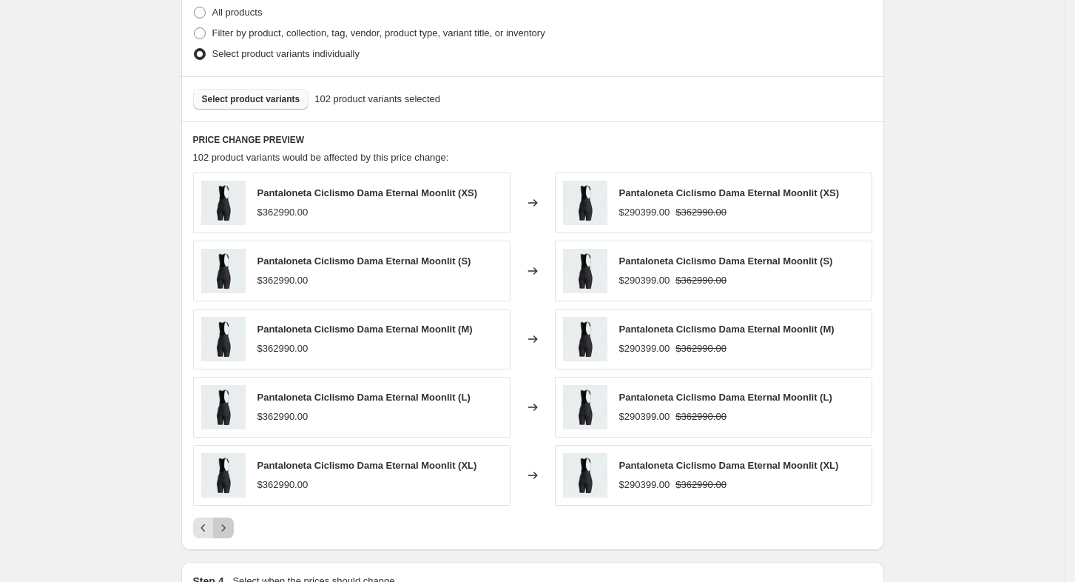
click at [232, 536] on button "Next" at bounding box center [223, 527] width 21 height 21
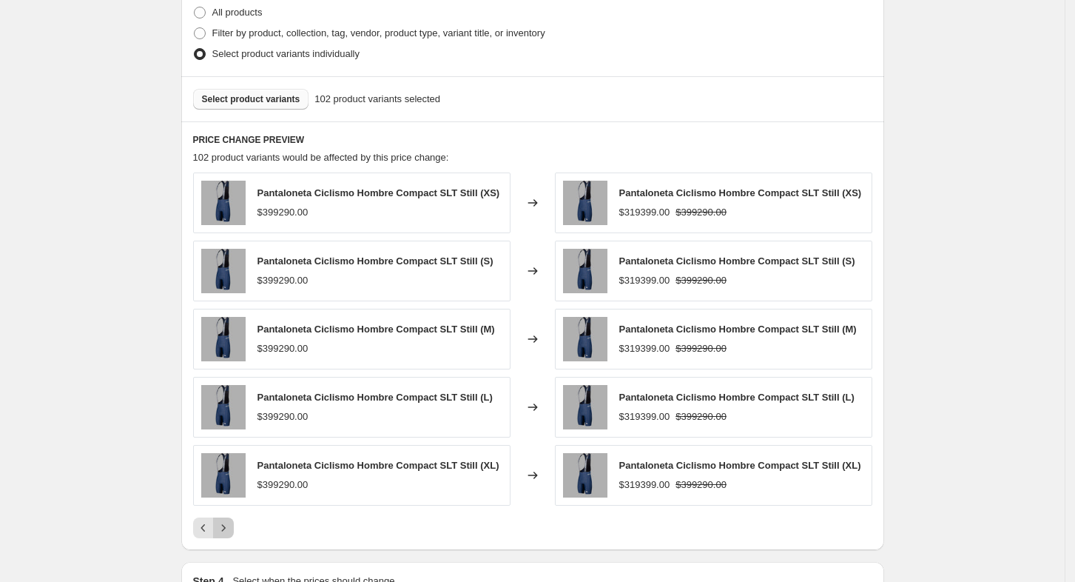
click at [232, 536] on button "Next" at bounding box center [223, 527] width 21 height 21
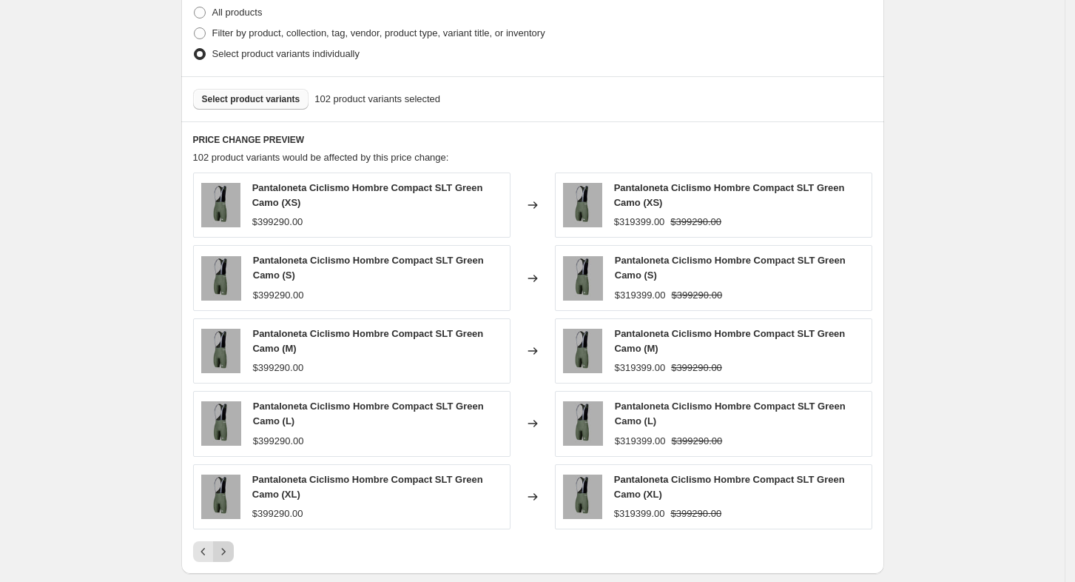
click at [232, 536] on div "Pantaloneta Ciclismo Hombre Compact SLT Green Camo (XS) $399290.00 Changed to P…" at bounding box center [532, 366] width 679 height 389
click at [231, 544] on icon "Next" at bounding box center [223, 551] width 15 height 15
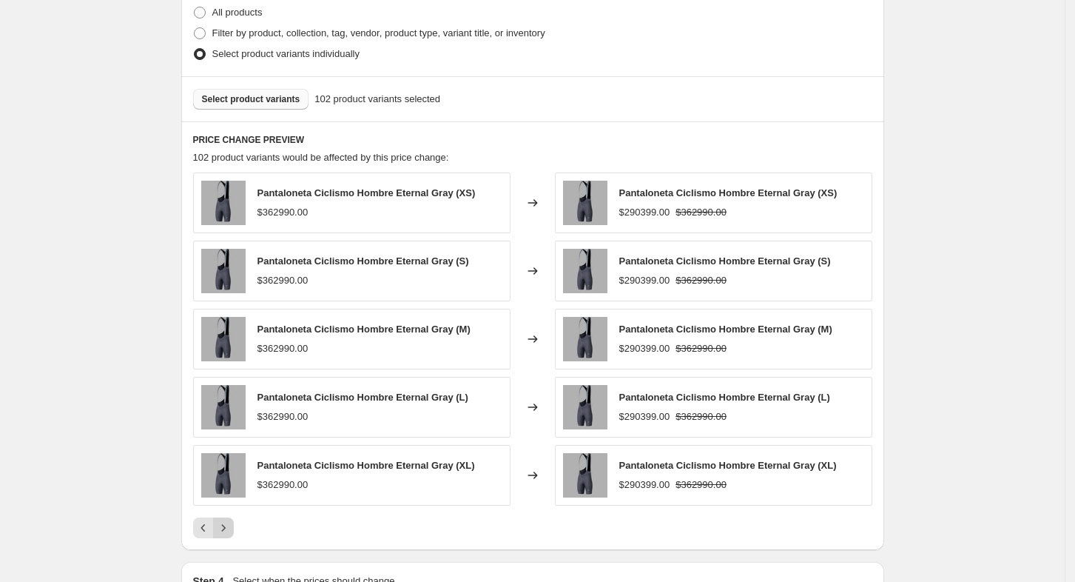
click at [232, 543] on div "PRICE CHANGE PREVIEW 102 product variants would be affected by this price chang…" at bounding box center [532, 335] width 703 height 429
click at [231, 529] on icon "Next" at bounding box center [223, 527] width 15 height 15
click at [231, 531] on icon "Next" at bounding box center [223, 527] width 15 height 15
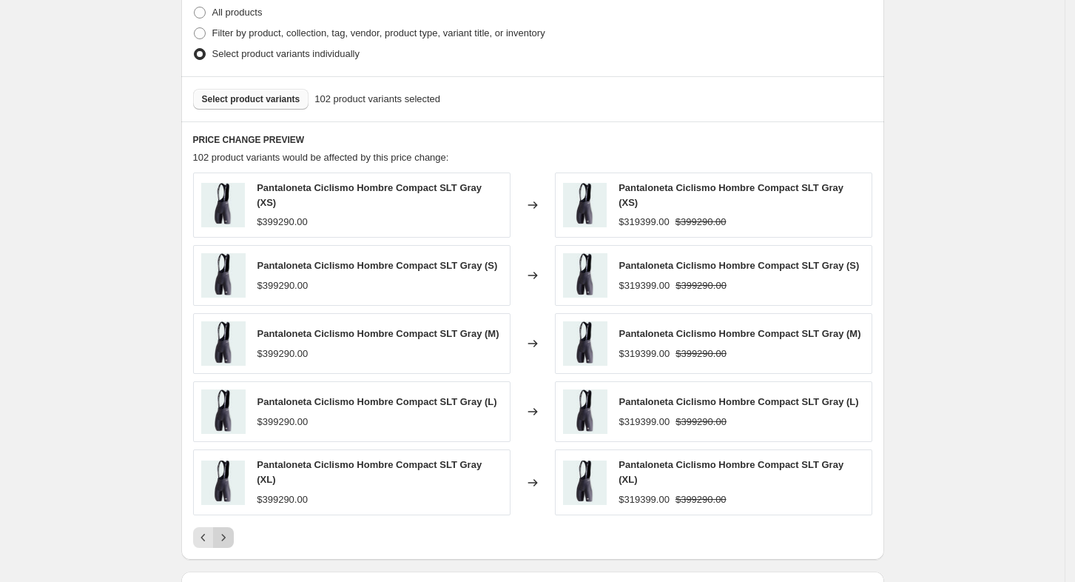
click at [231, 531] on icon "Next" at bounding box center [223, 537] width 15 height 15
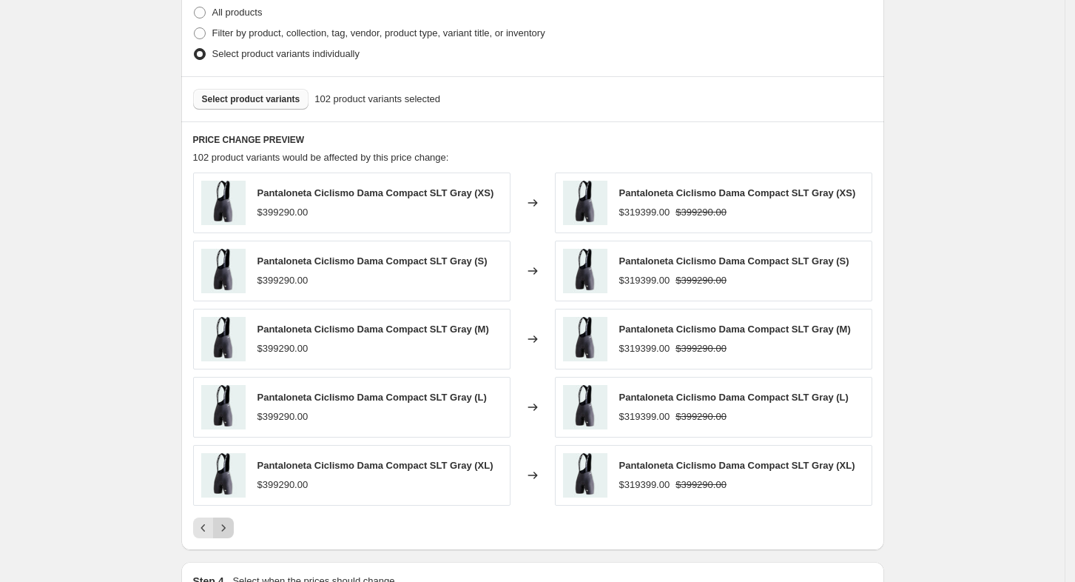
click at [231, 531] on icon "Next" at bounding box center [223, 527] width 15 height 15
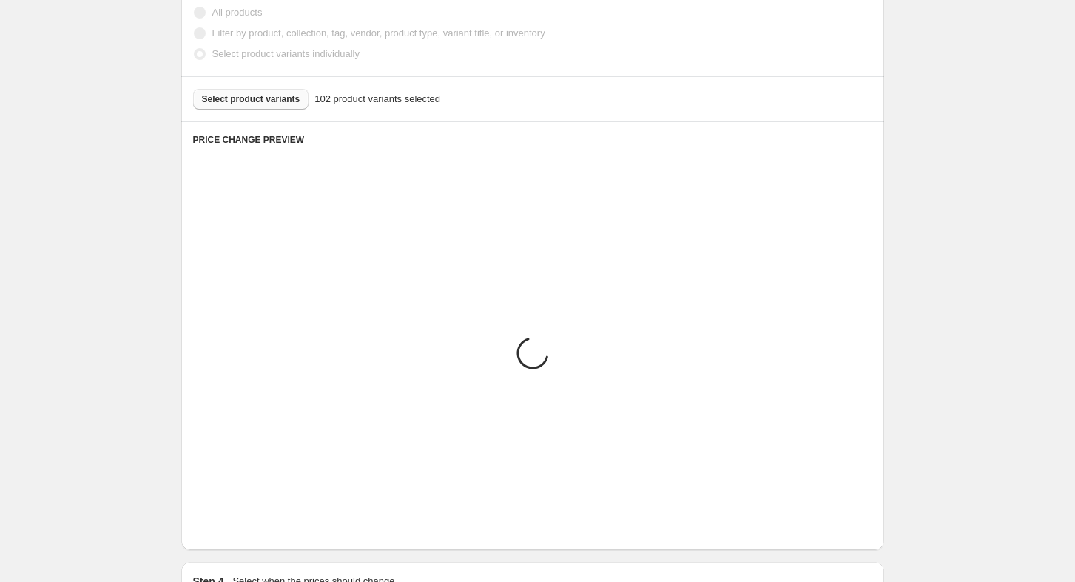
scroll to position [829, 0]
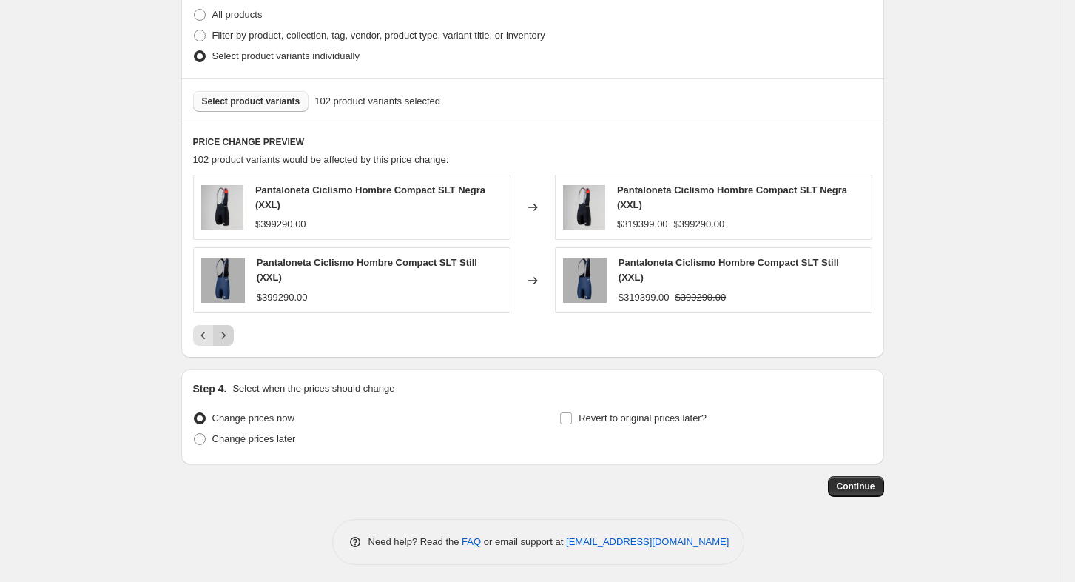
click at [232, 531] on div "Need help? Read the FAQ or email support at support+a48154@northern-apps.com" at bounding box center [538, 542] width 691 height 46
click at [230, 327] on div "Pagination" at bounding box center [223, 335] width 21 height 21
click at [850, 480] on span "Continue" at bounding box center [856, 486] width 38 height 12
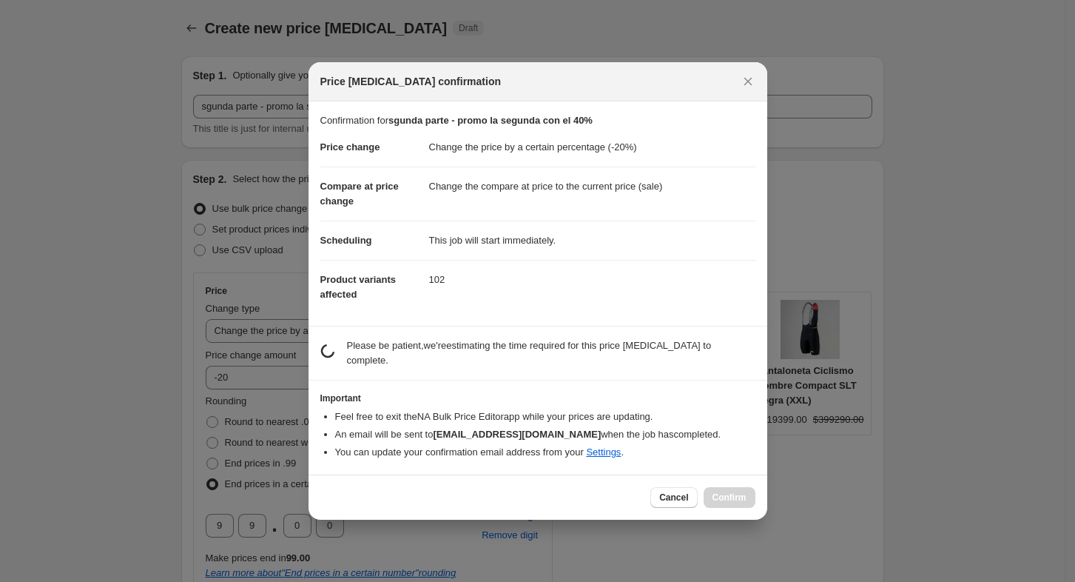
scroll to position [0, 0]
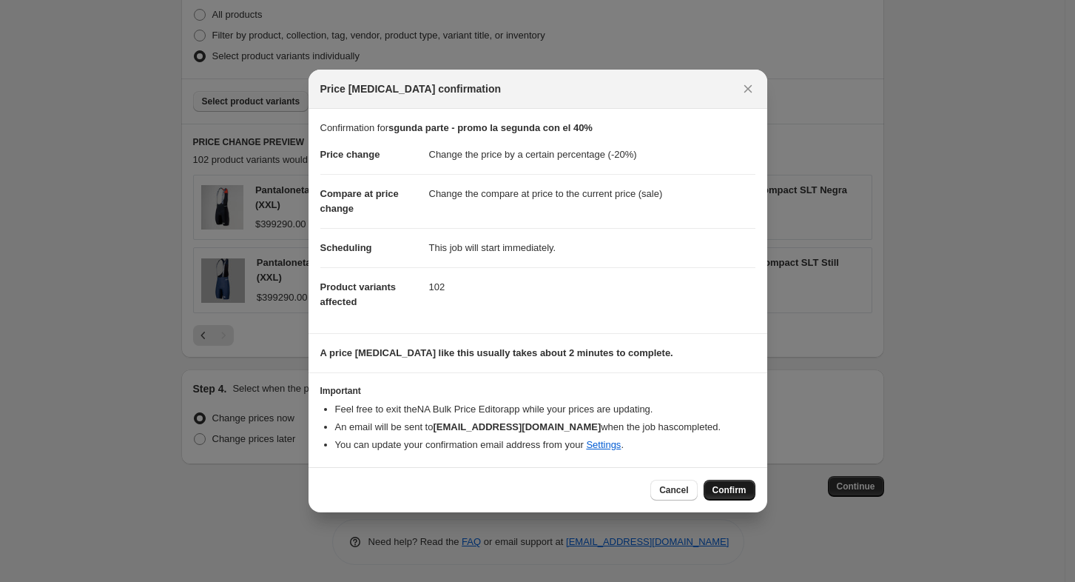
click at [728, 486] on span "Confirm" at bounding box center [730, 490] width 34 height 12
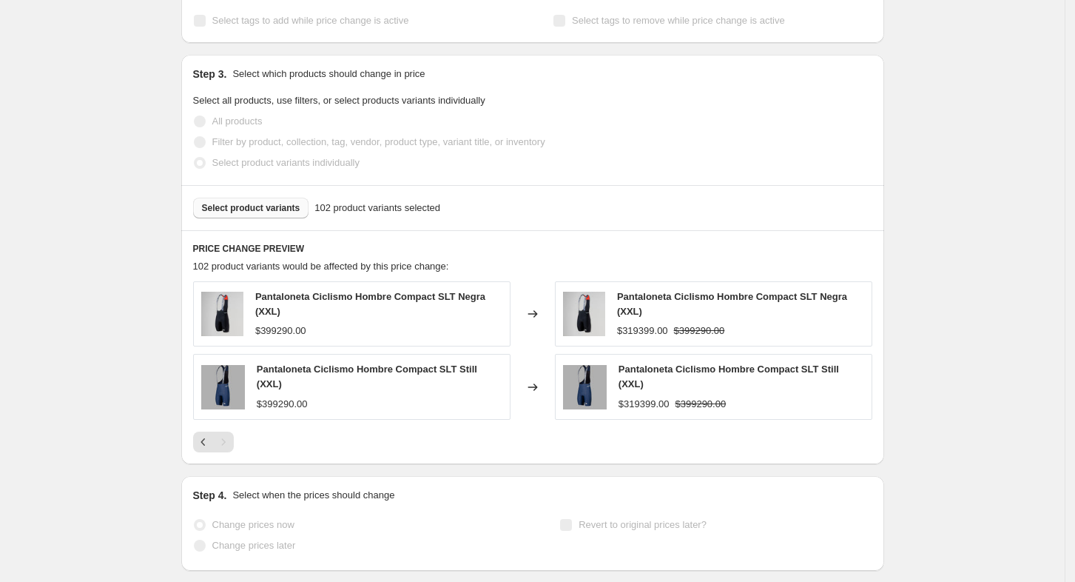
select select "percentage"
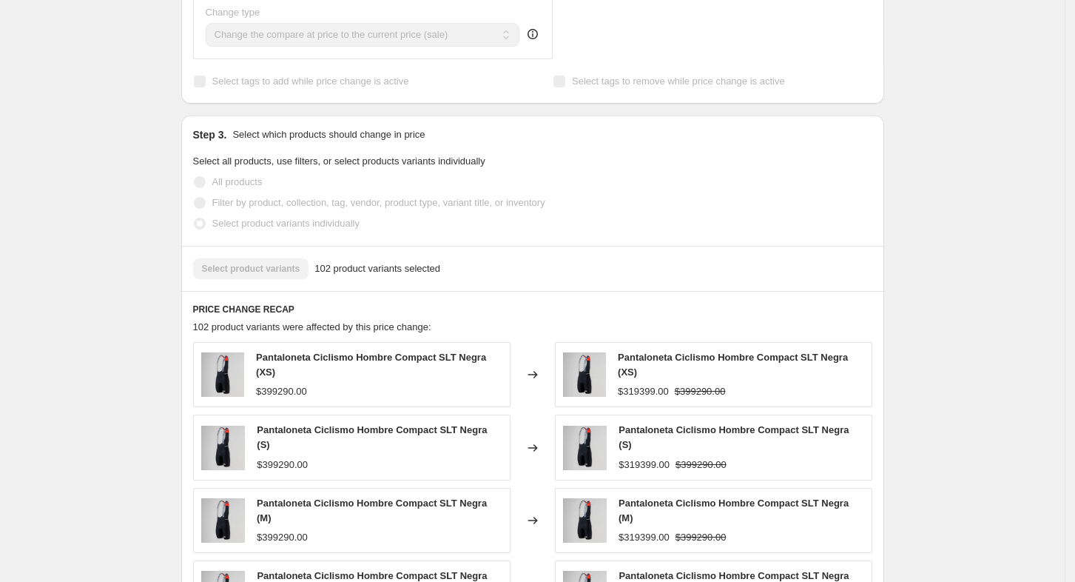
scroll to position [0, 0]
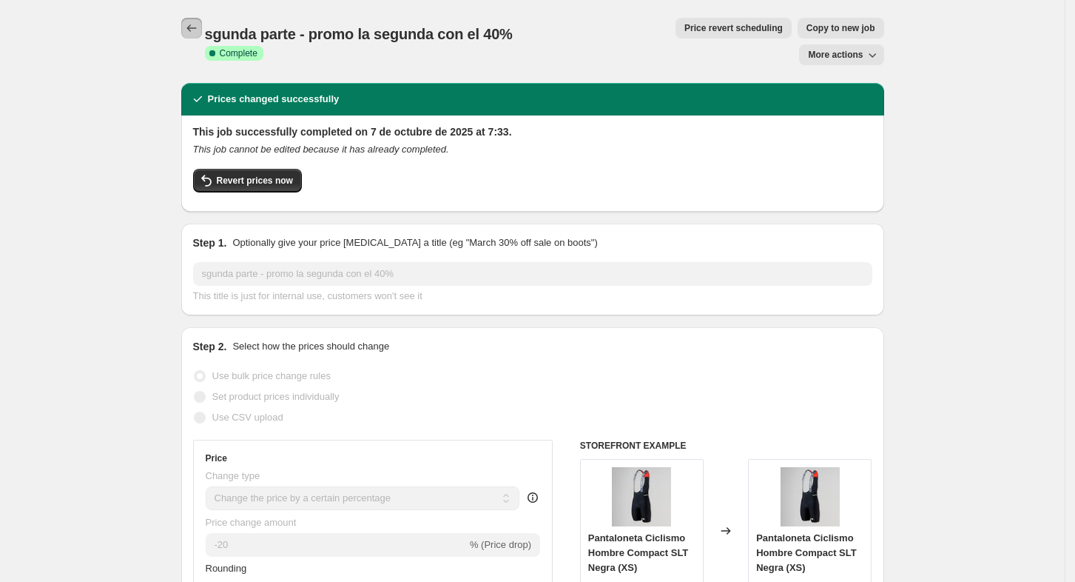
click at [195, 21] on icon "Price change jobs" at bounding box center [191, 28] width 15 height 15
